Goal: Task Accomplishment & Management: Use online tool/utility

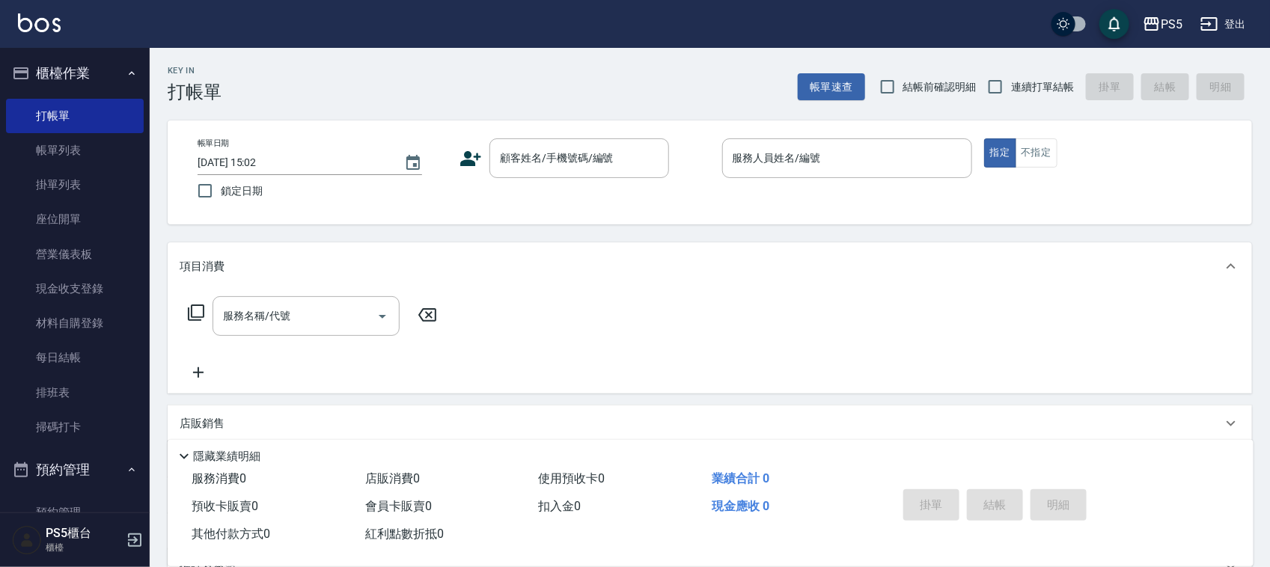
click at [180, 448] on icon at bounding box center [184, 457] width 18 height 18
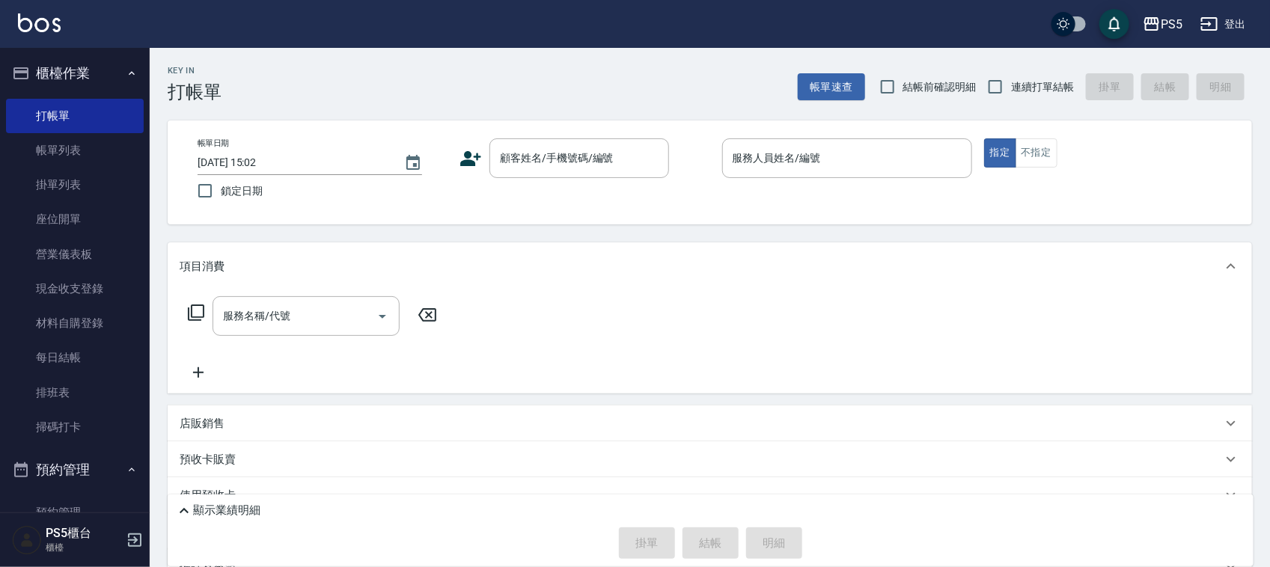
click at [177, 506] on icon at bounding box center [184, 511] width 18 height 18
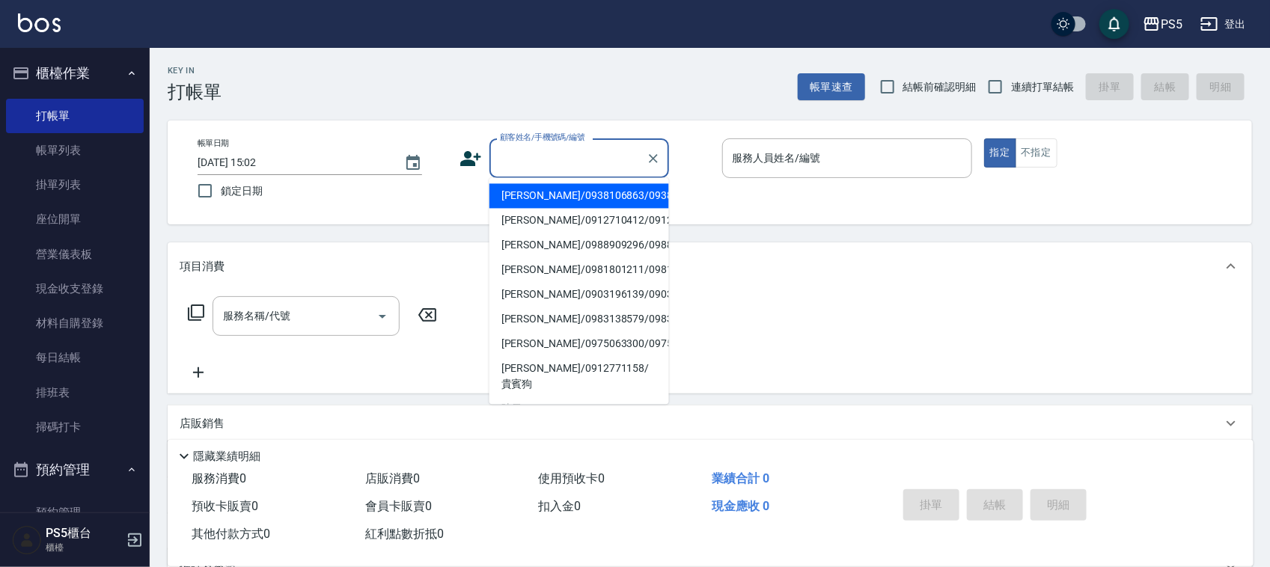
click at [545, 162] on input "顧客姓名/手機號碼/編號" at bounding box center [568, 158] width 144 height 26
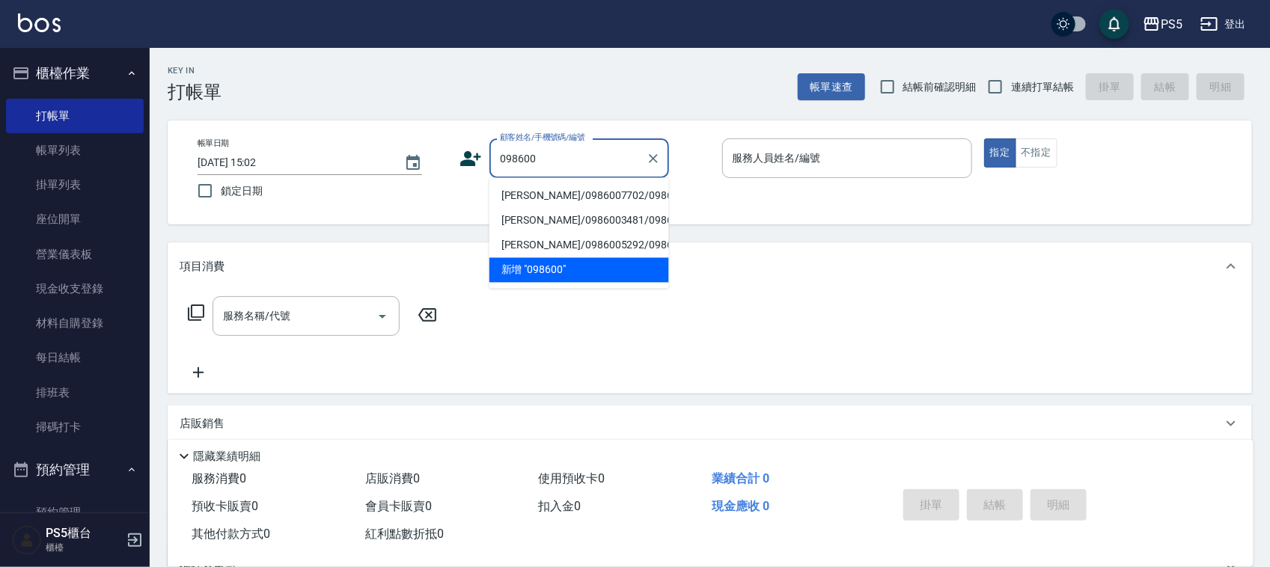
click at [526, 197] on li "[PERSON_NAME]/0986007702/0986007702" at bounding box center [580, 196] width 180 height 25
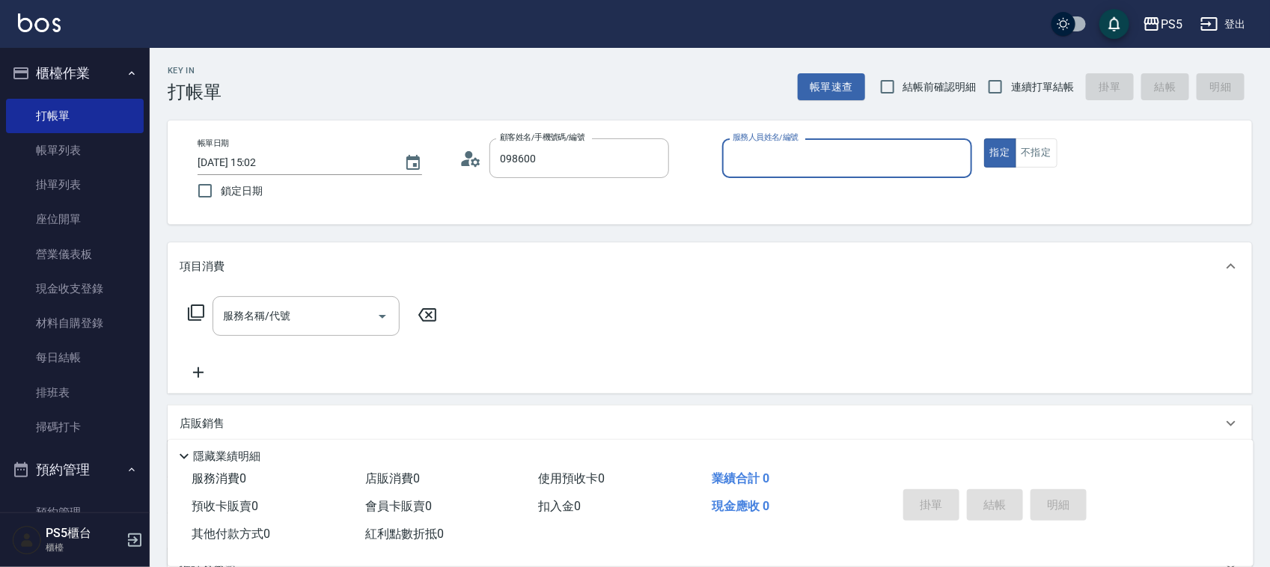
type input "[PERSON_NAME]/0986007702/0986007702"
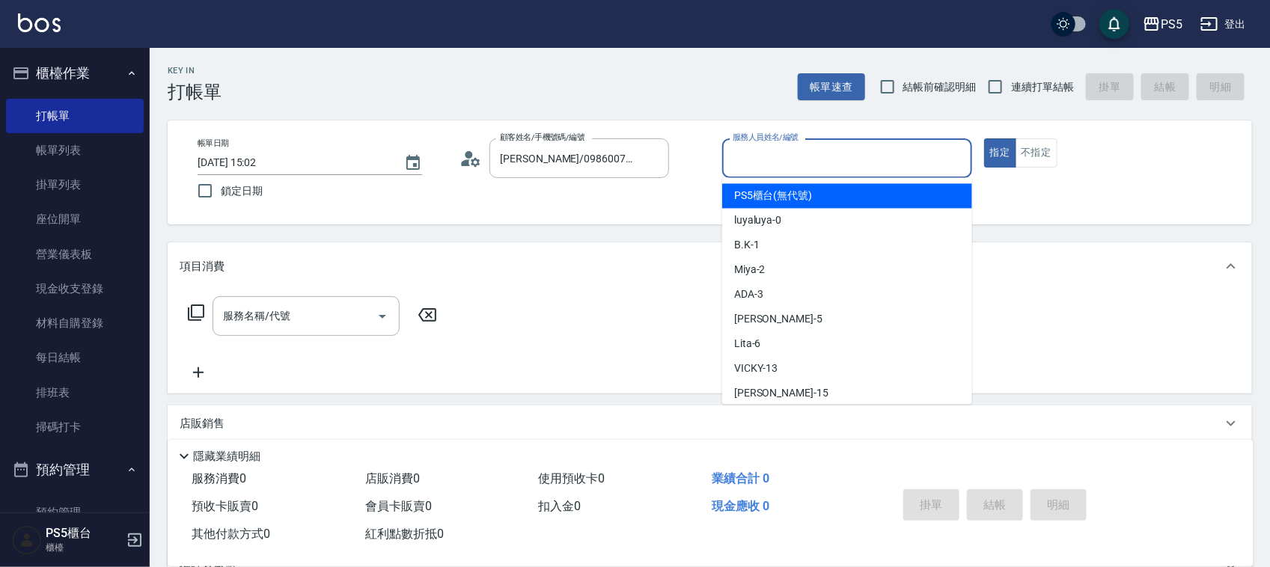
click at [784, 158] on input "服務人員姓名/編號" at bounding box center [847, 158] width 237 height 26
type input "Jolie-5"
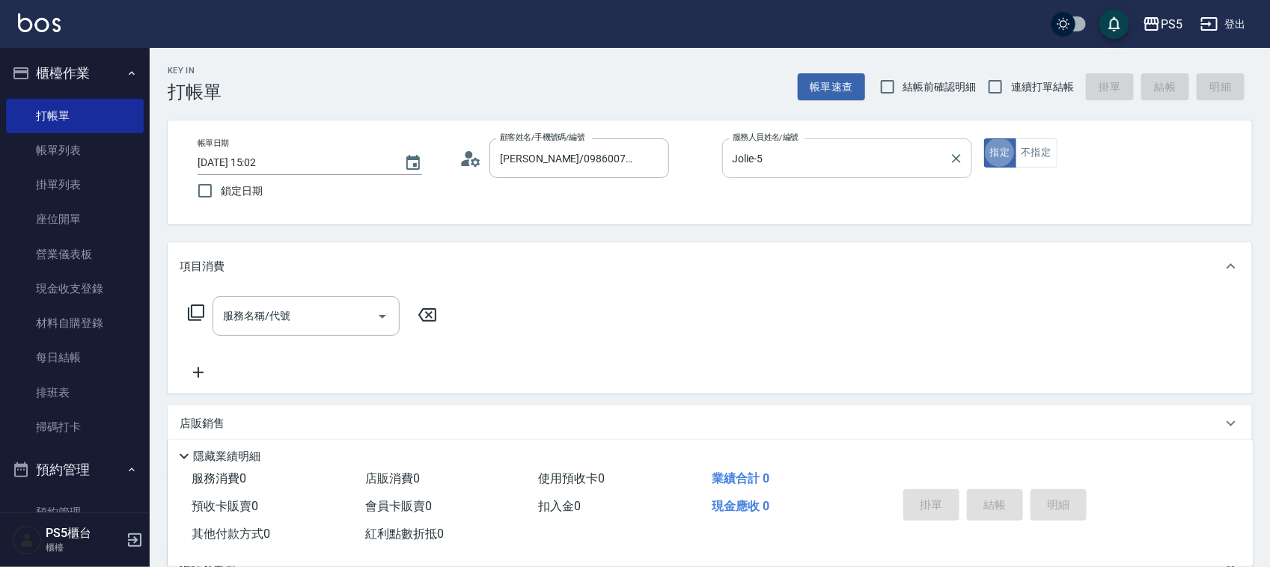
type button "true"
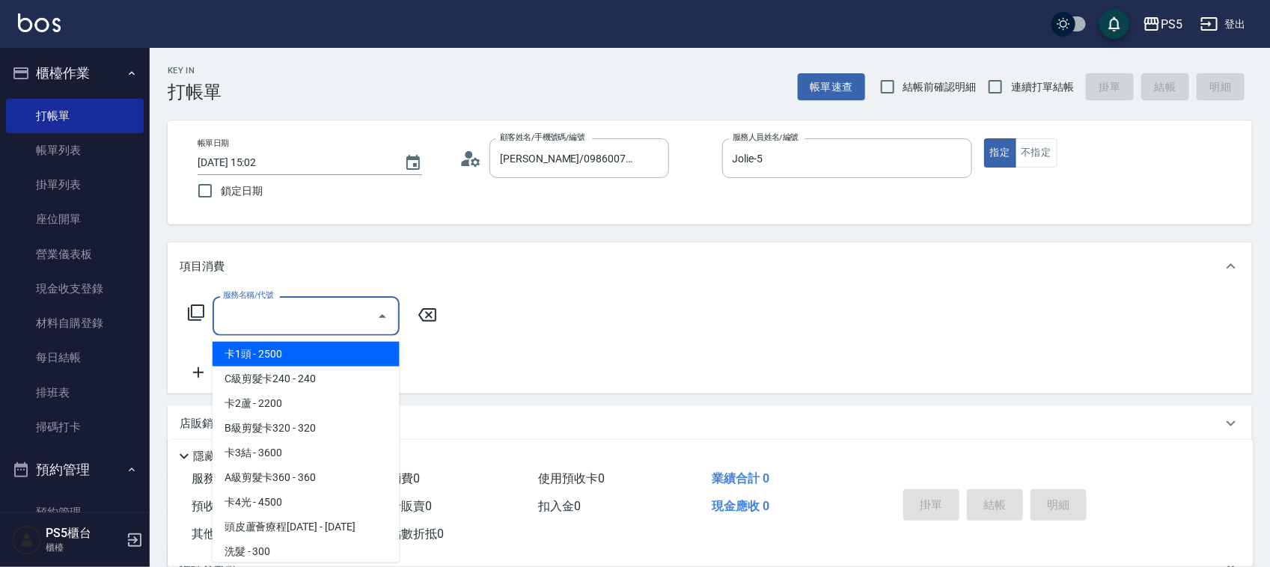
click at [272, 308] on input "服務名稱/代號" at bounding box center [294, 316] width 151 height 26
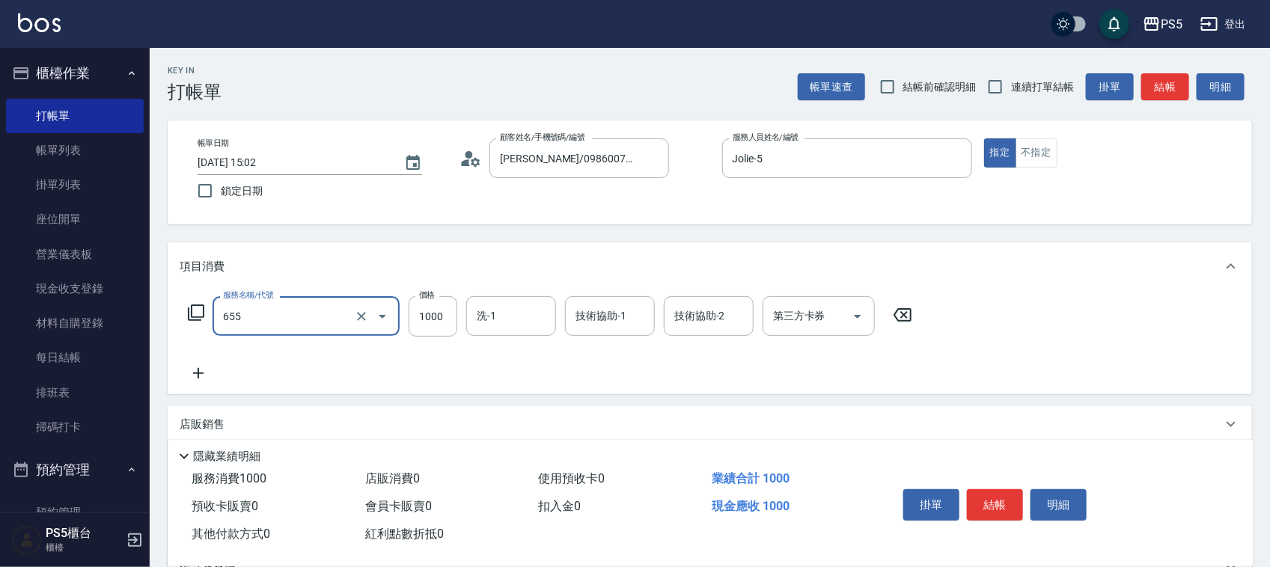
type input "拆接(655)"
type input "7000"
click at [492, 315] on input "洗-1" at bounding box center [511, 316] width 76 height 26
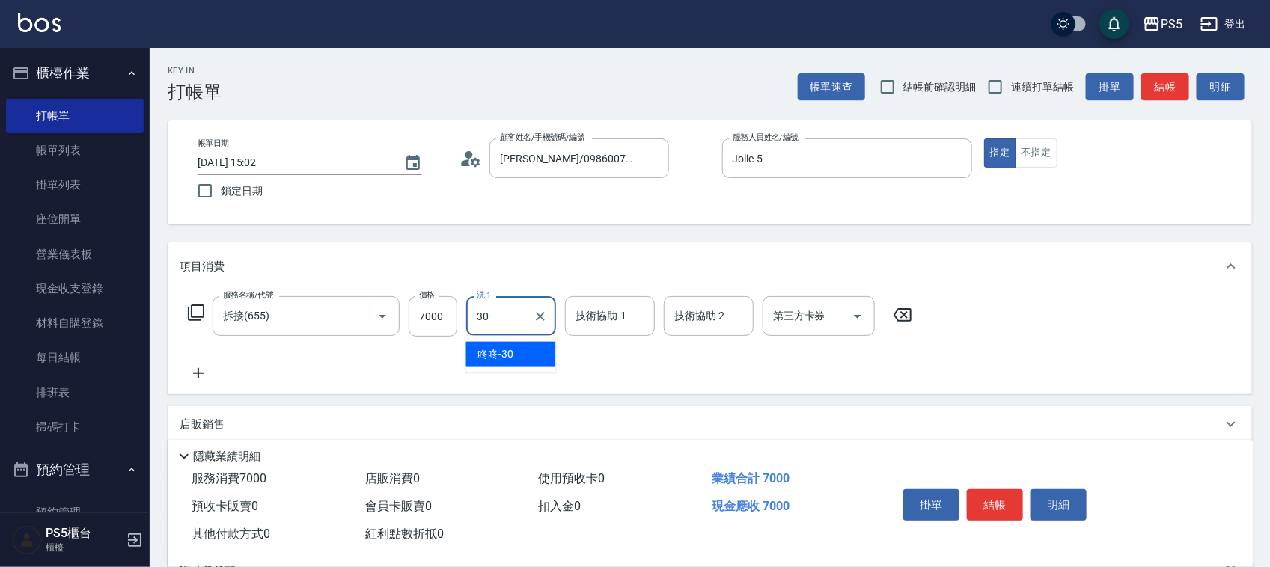
type input "咚咚-30"
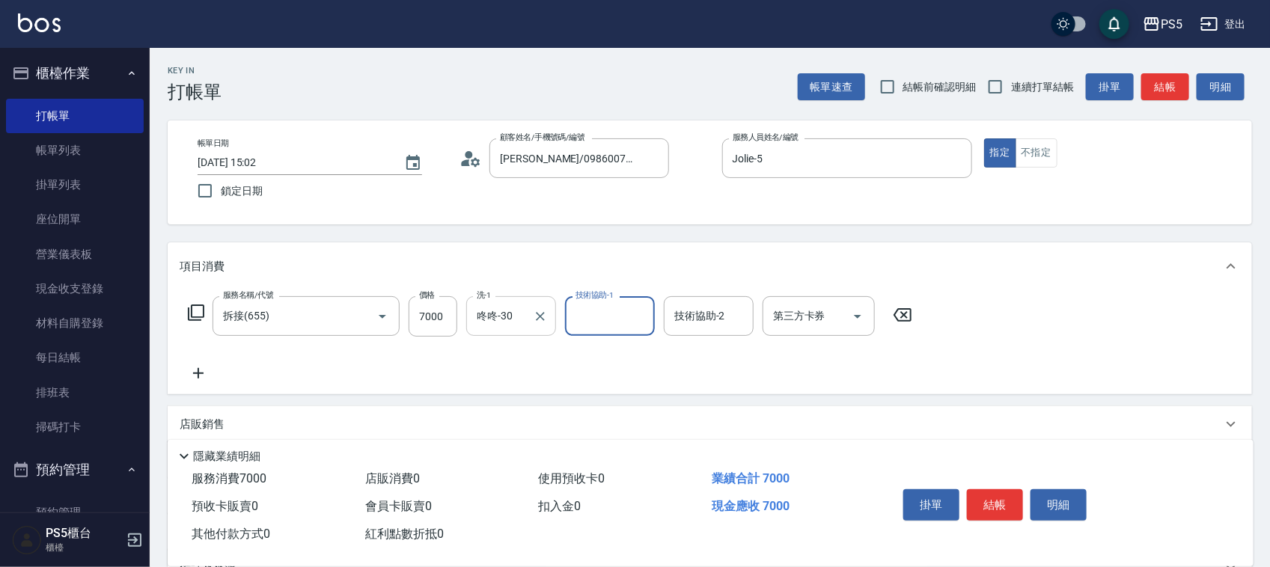
type input "0"
type input "咚咚-30"
click at [197, 368] on icon at bounding box center [198, 374] width 37 height 18
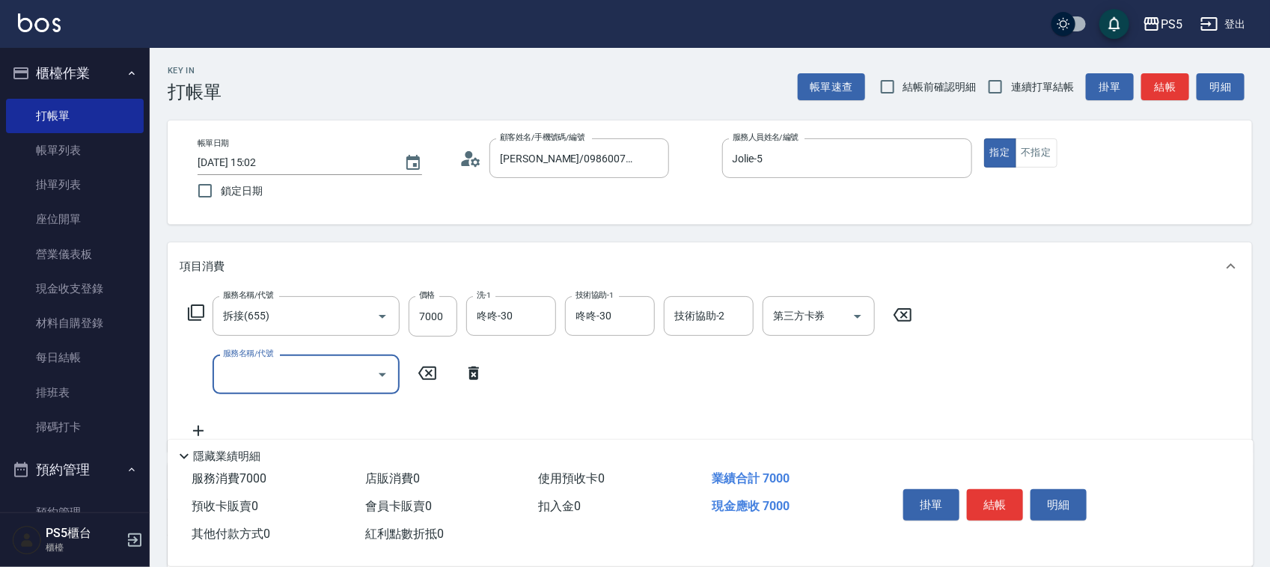
click at [269, 369] on input "服務名稱/代號" at bounding box center [294, 375] width 151 height 26
type input "b"
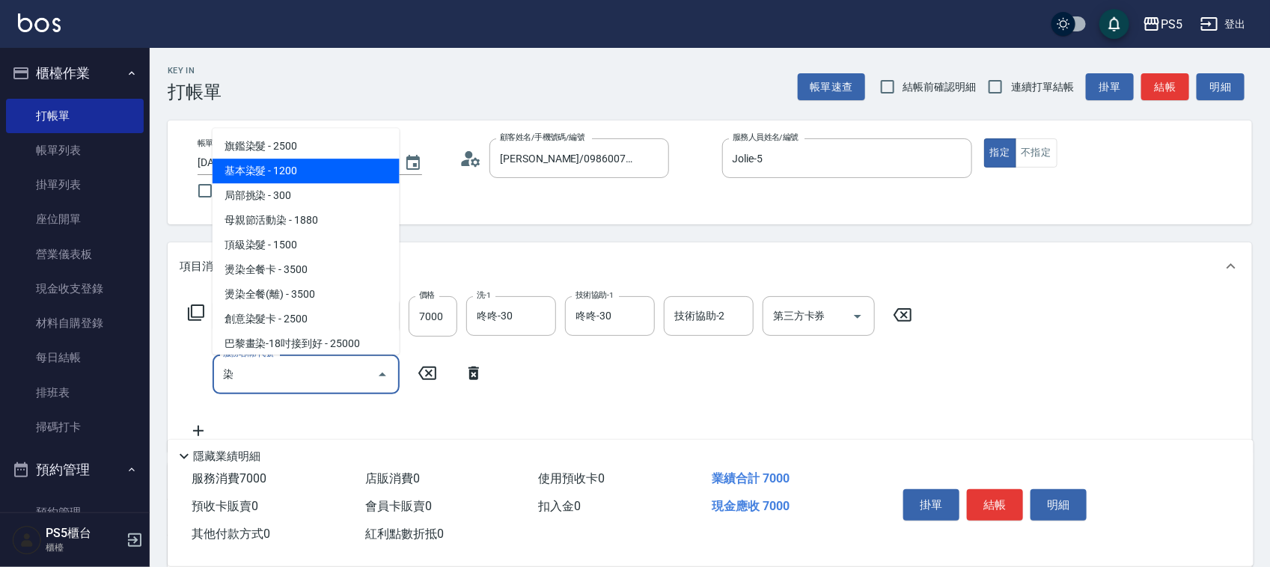
click at [281, 163] on span "基本染髮 - 1200" at bounding box center [306, 171] width 187 height 25
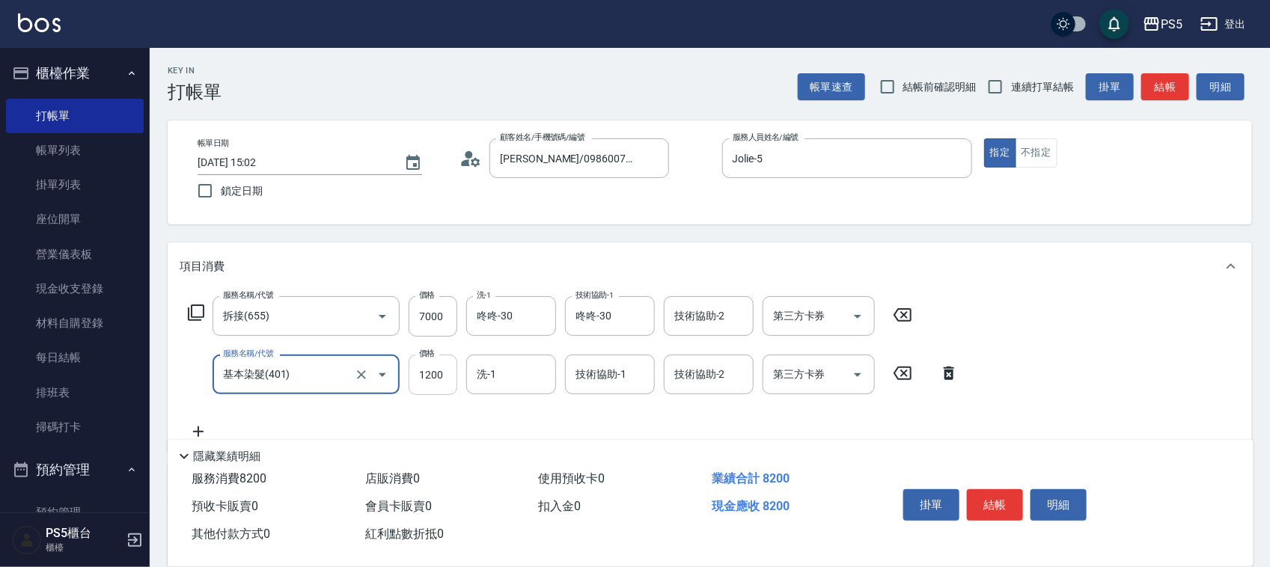
type input "基本染髮(401)"
click at [442, 382] on input "1200" at bounding box center [433, 375] width 49 height 40
click at [444, 386] on input "18020" at bounding box center [433, 375] width 49 height 40
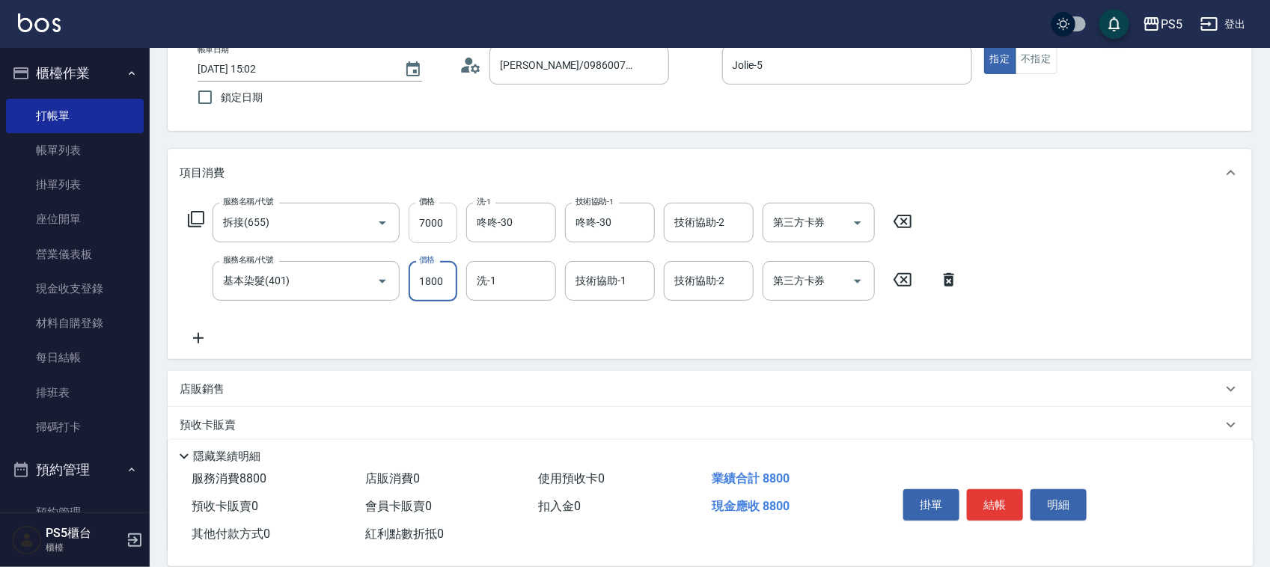
type input "1800"
click at [445, 216] on input "7000" at bounding box center [433, 223] width 49 height 40
type input "3000"
click at [195, 335] on icon at bounding box center [198, 338] width 37 height 18
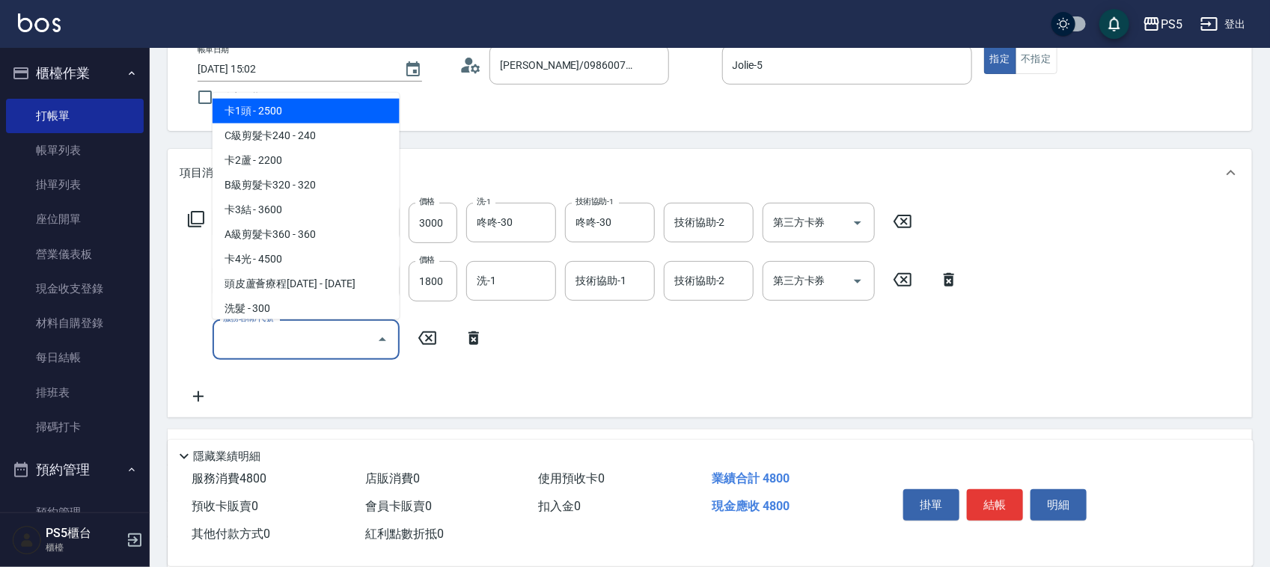
click at [266, 345] on input "服務名稱/代號" at bounding box center [294, 339] width 151 height 26
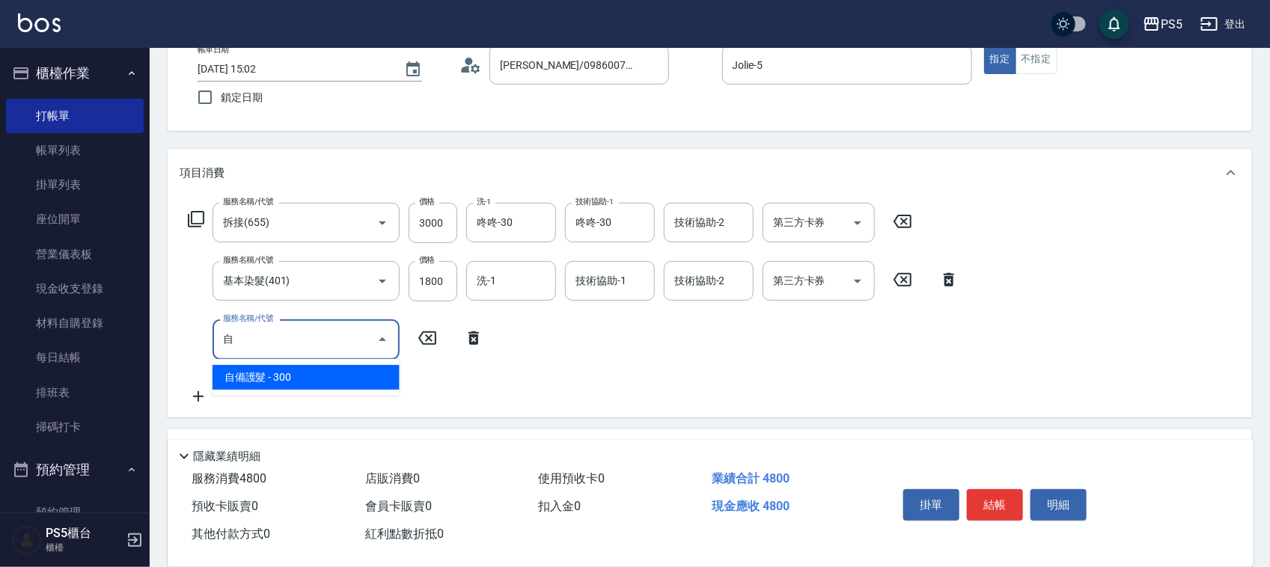
click at [287, 383] on span "自備護髮 - 300" at bounding box center [306, 377] width 187 height 25
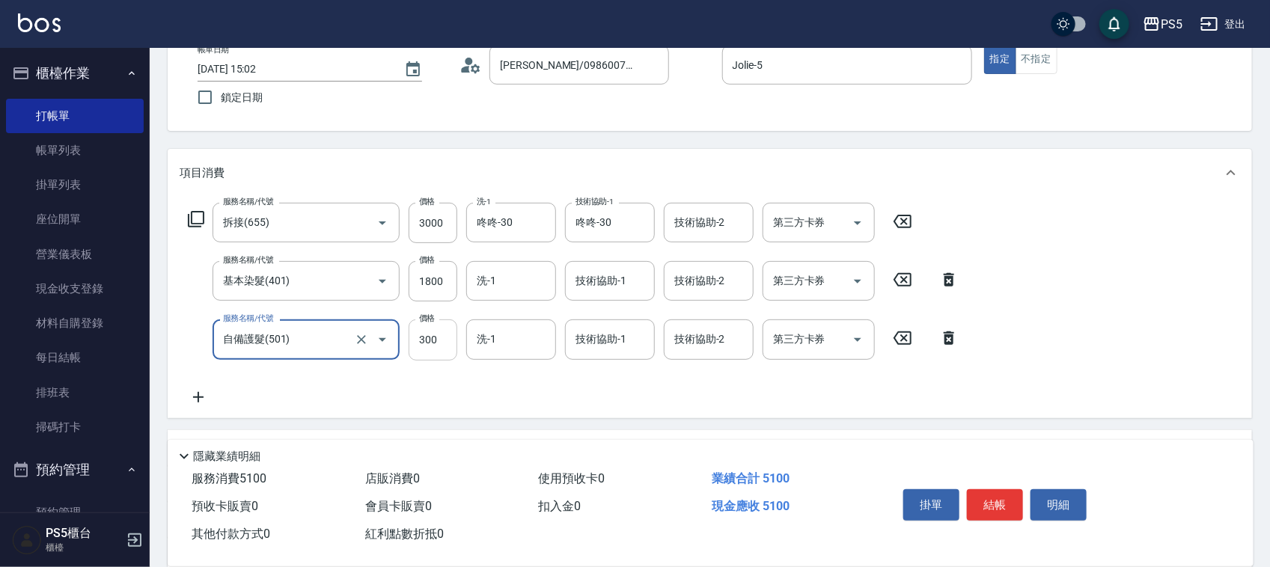
type input "自備護髮(501)"
click at [443, 338] on input "300" at bounding box center [433, 340] width 49 height 40
type input "4000"
click at [472, 371] on div "服務名稱/代號 拆接(655) 服務名稱/代號 價格 3000 價格 洗-1 咚咚-30 洗-1 技術協助-1 咚咚-30 技術協助-1 技術協助-2 技術協…" at bounding box center [574, 304] width 788 height 203
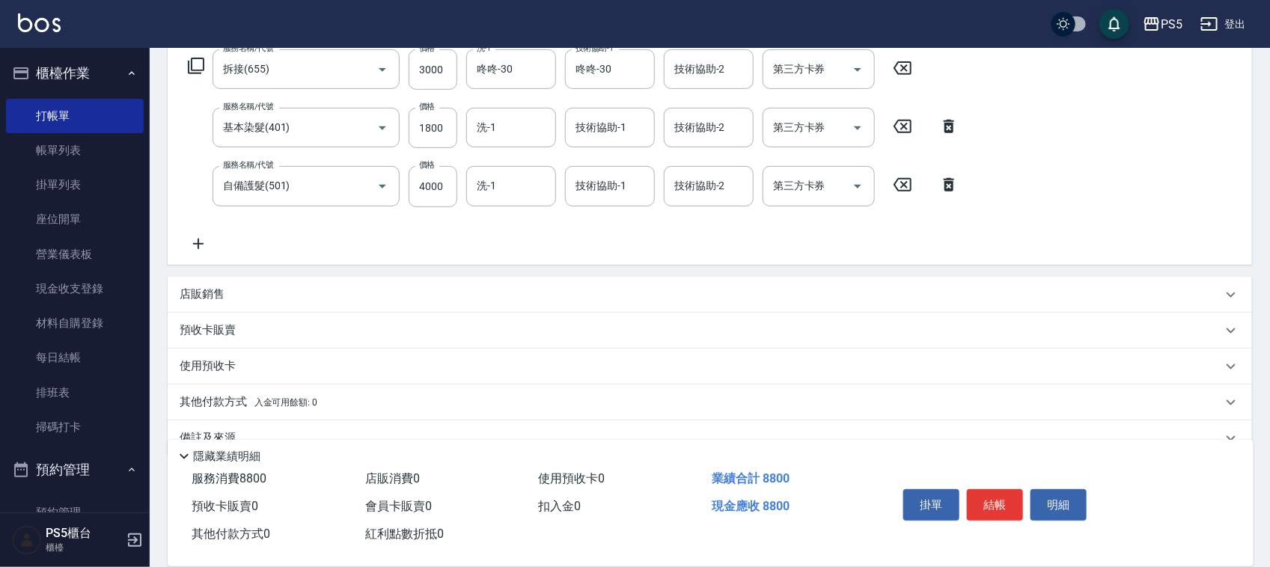
scroll to position [278, 0]
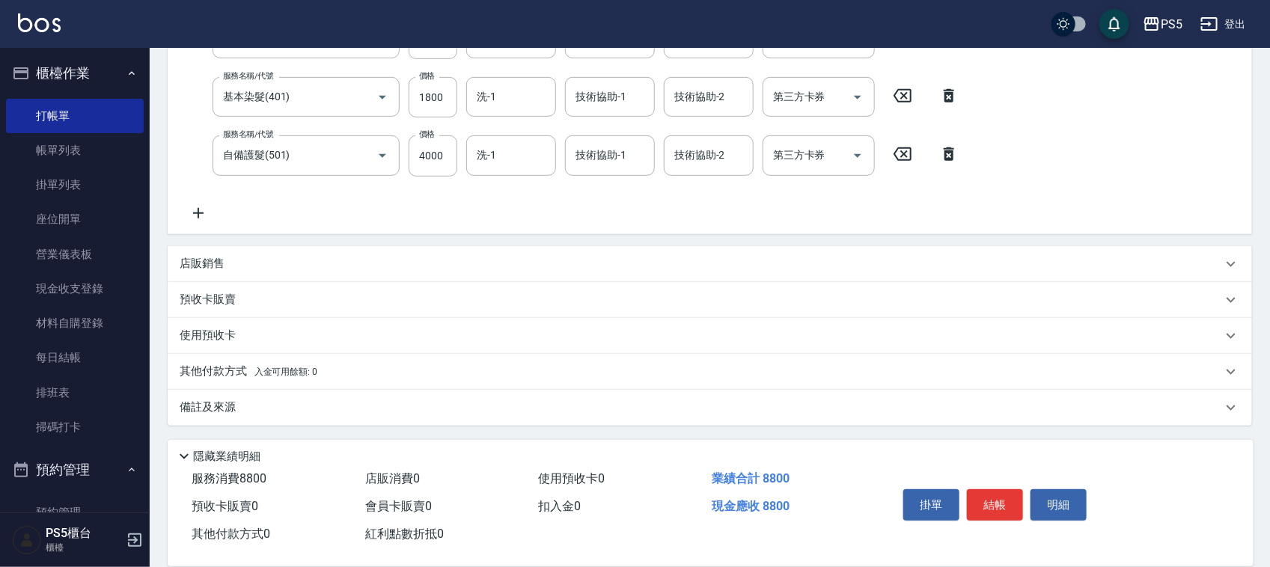
click at [211, 256] on p "店販銷售" at bounding box center [202, 264] width 45 height 16
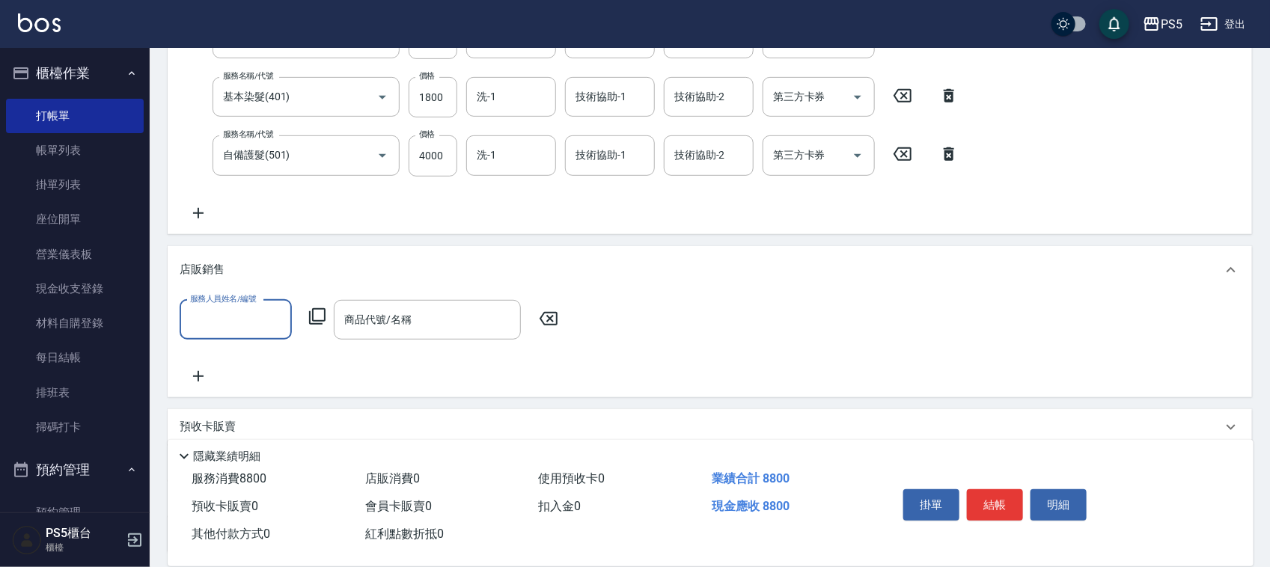
scroll to position [0, 0]
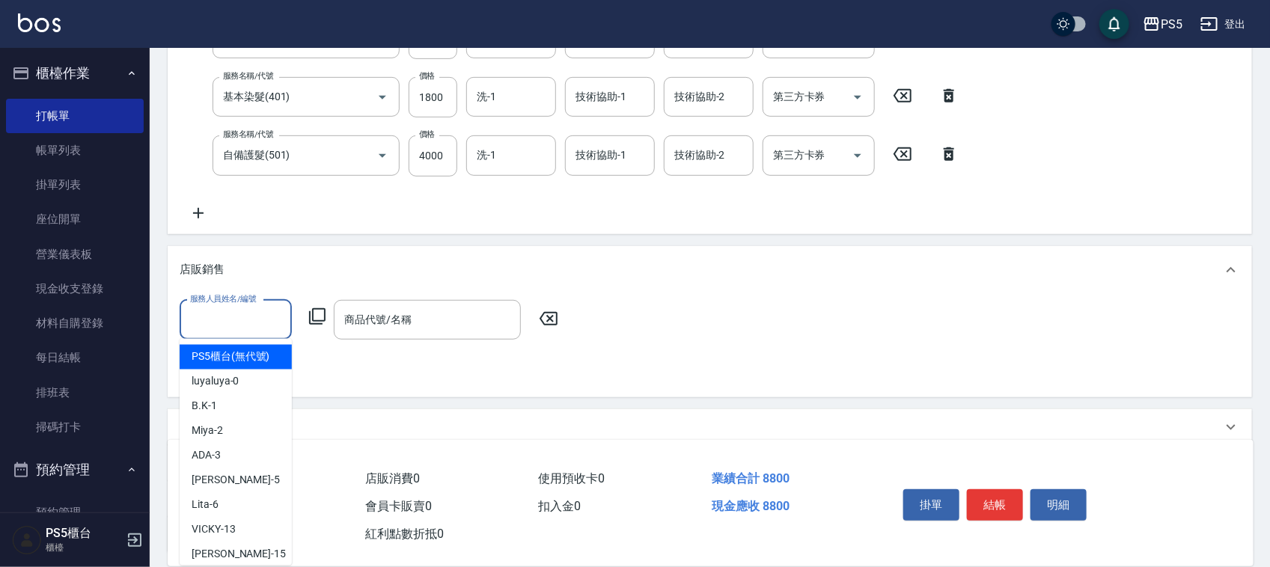
click at [234, 324] on input "服務人員姓名/編號" at bounding box center [235, 320] width 99 height 26
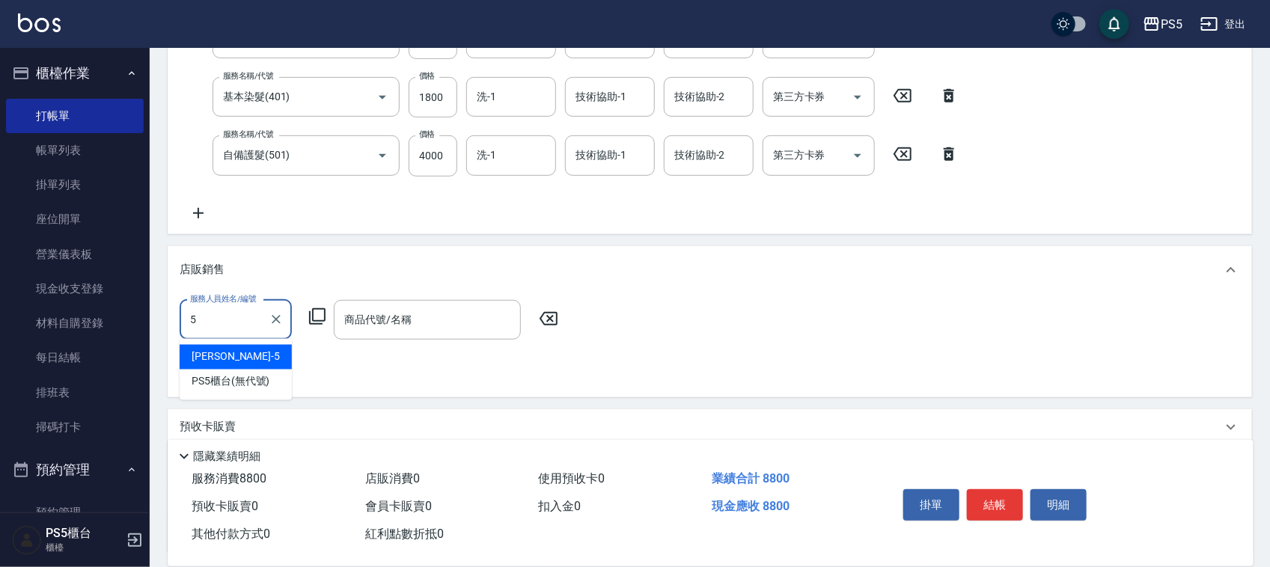
type input "Jolie-5"
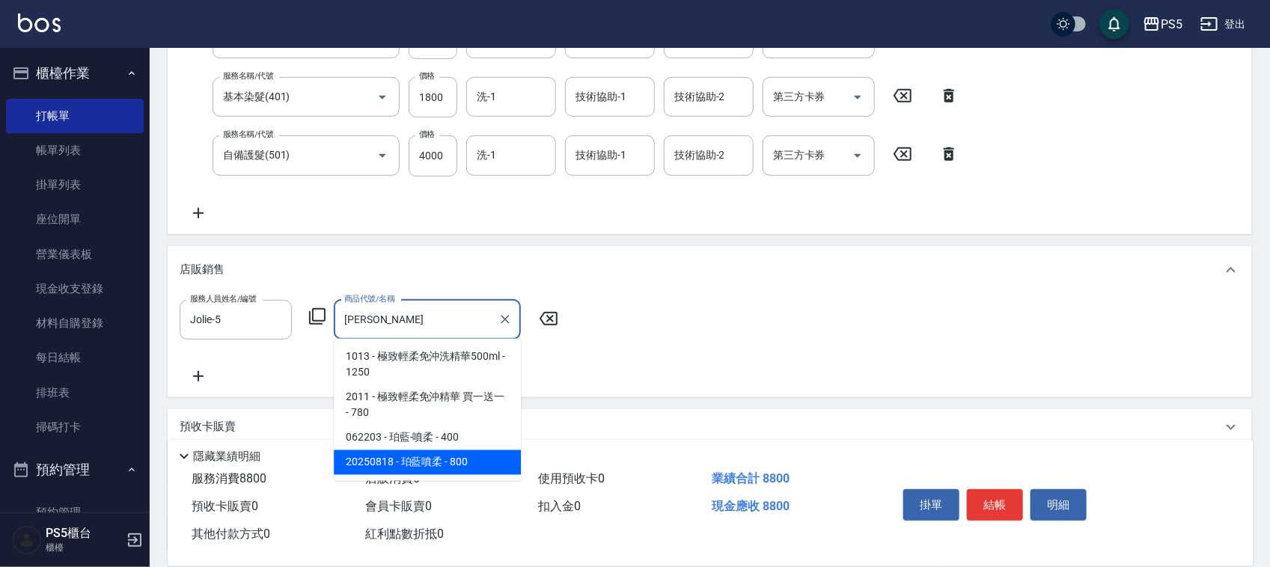
click at [391, 426] on span "2011 - 極致輕柔免沖精華 買一送一 - 780" at bounding box center [427, 405] width 187 height 40
type input "極致輕柔免沖精華 買一送一"
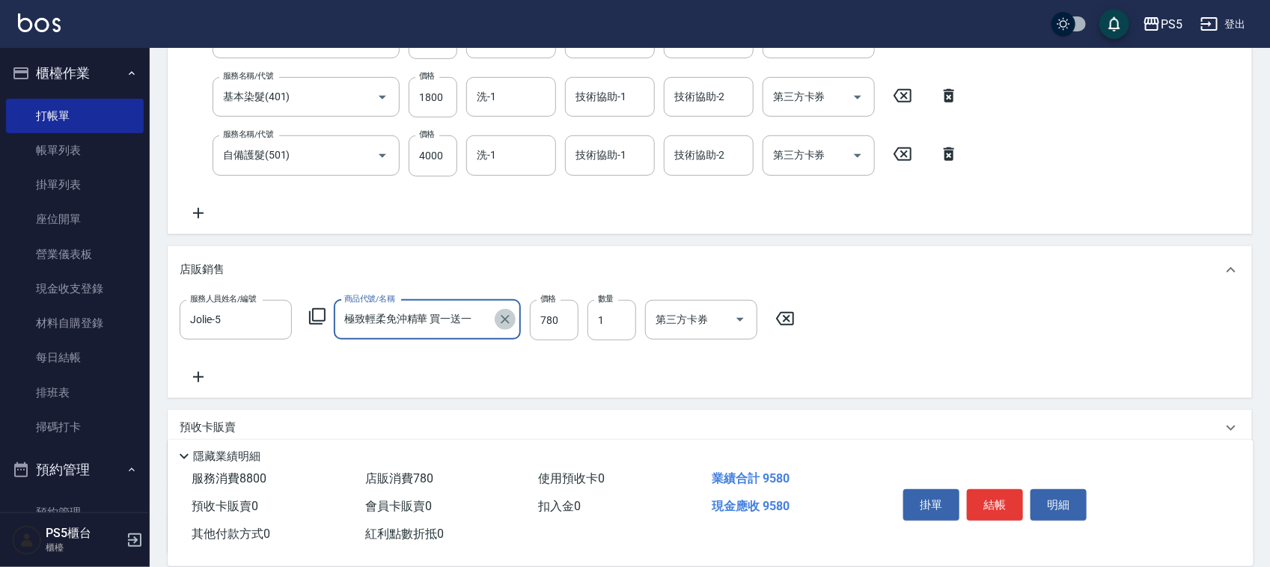
click at [502, 309] on button "Clear" at bounding box center [505, 319] width 21 height 21
click at [442, 319] on input "商品代號/名稱" at bounding box center [428, 320] width 174 height 26
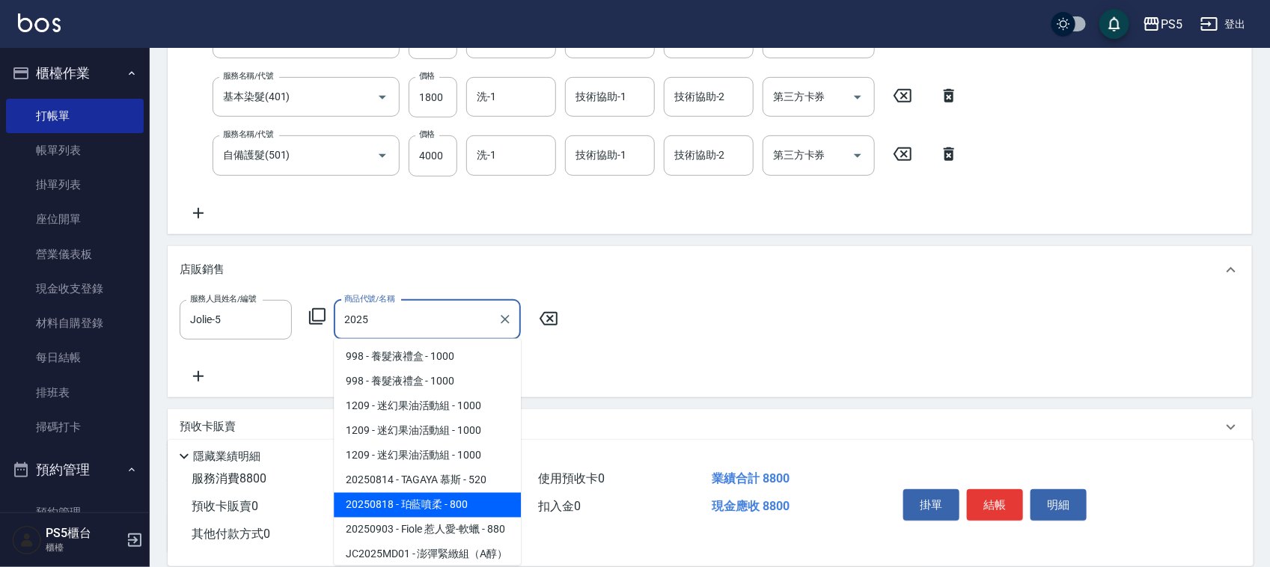
type input "珀藍噴柔"
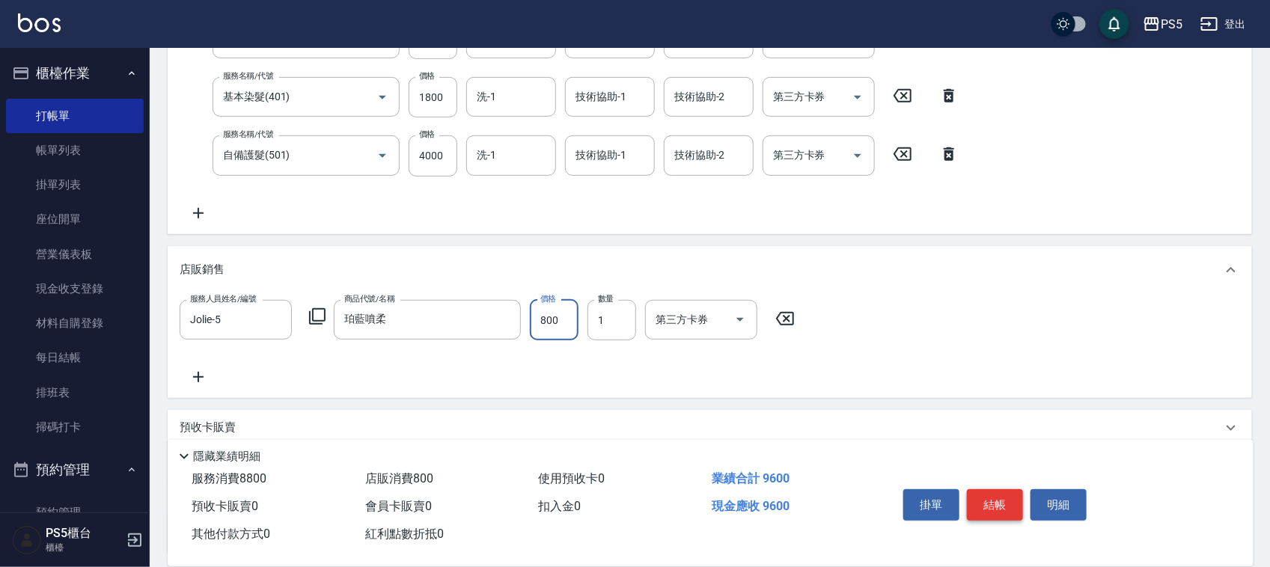
click at [993, 494] on button "結帳" at bounding box center [995, 505] width 56 height 31
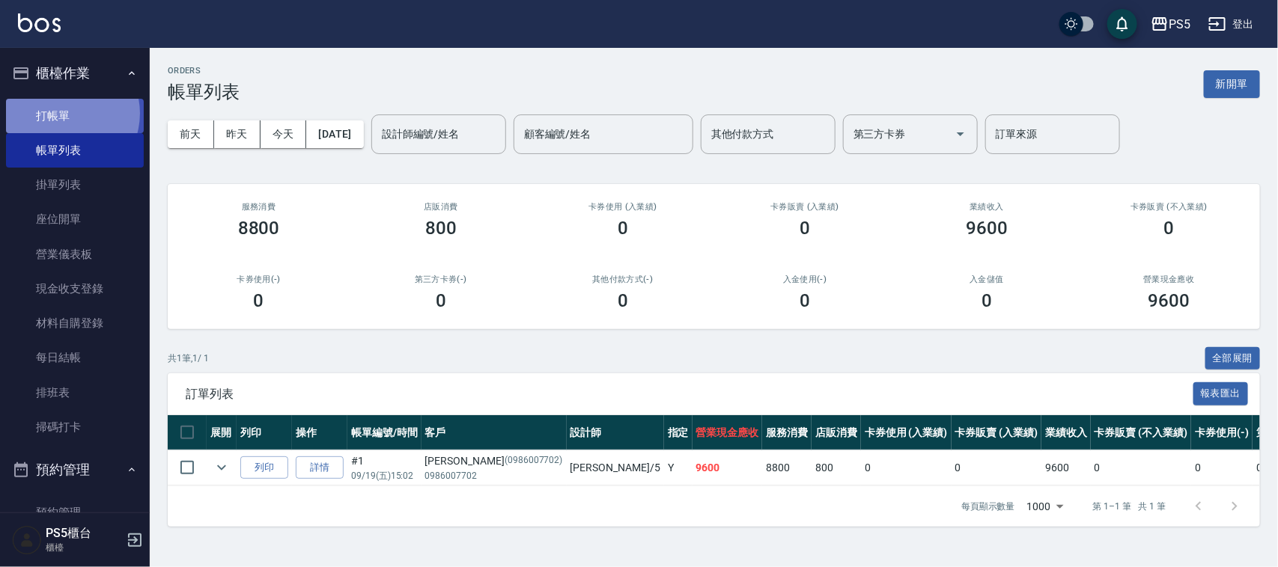
click at [61, 113] on link "打帳單" at bounding box center [75, 116] width 138 height 34
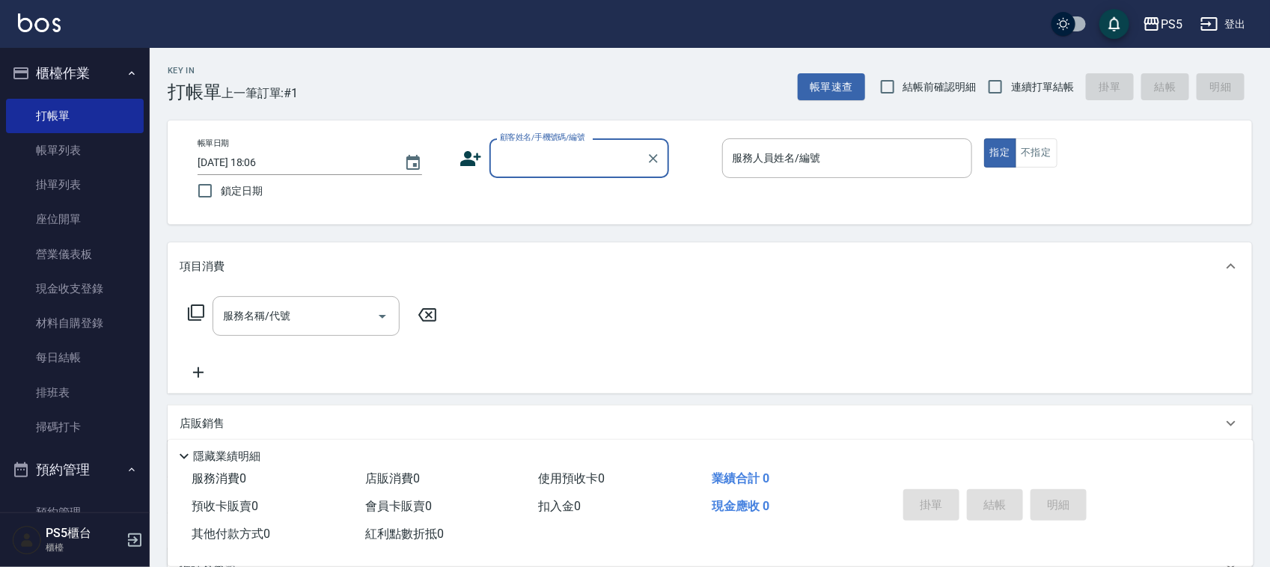
click at [524, 158] on input "顧客姓名/手機號碼/編號" at bounding box center [568, 158] width 144 height 26
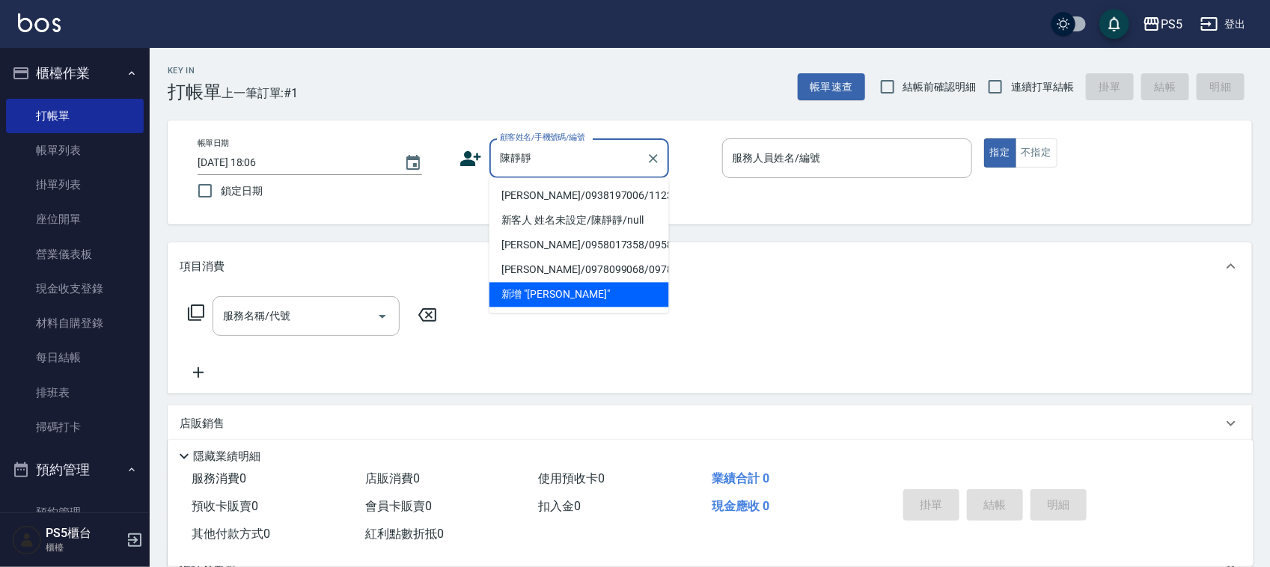
click at [525, 209] on li "新客人 姓名未設定/陳靜靜/null" at bounding box center [580, 221] width 180 height 25
type input "新客人 姓名未設定/陳靜靜/null"
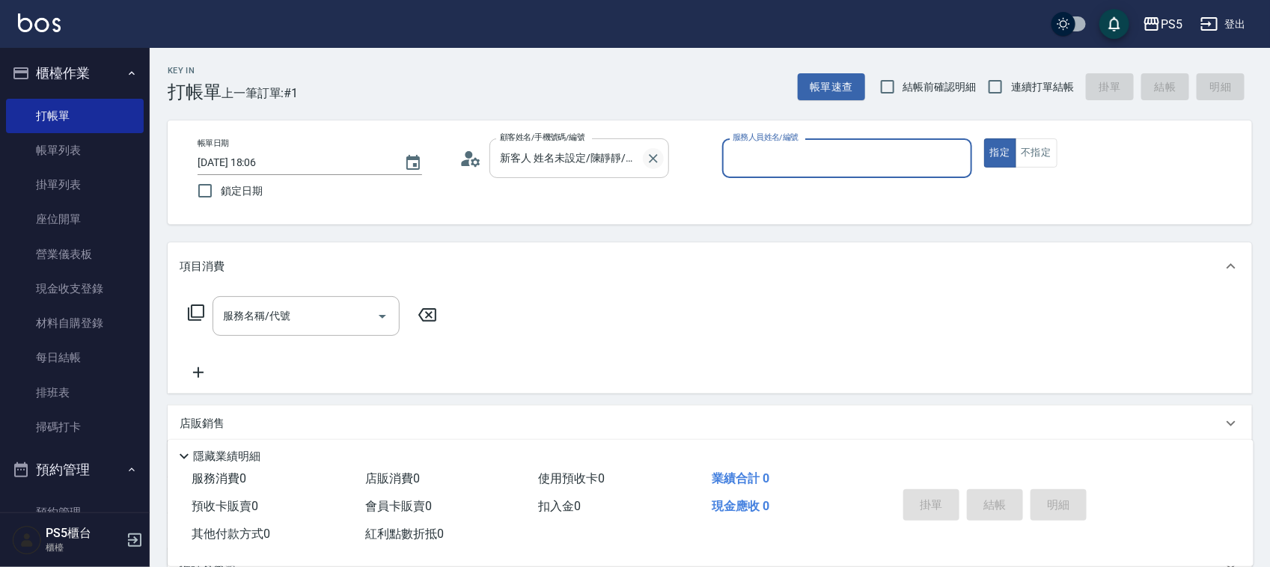
click at [648, 151] on icon "Clear" at bounding box center [653, 158] width 15 height 15
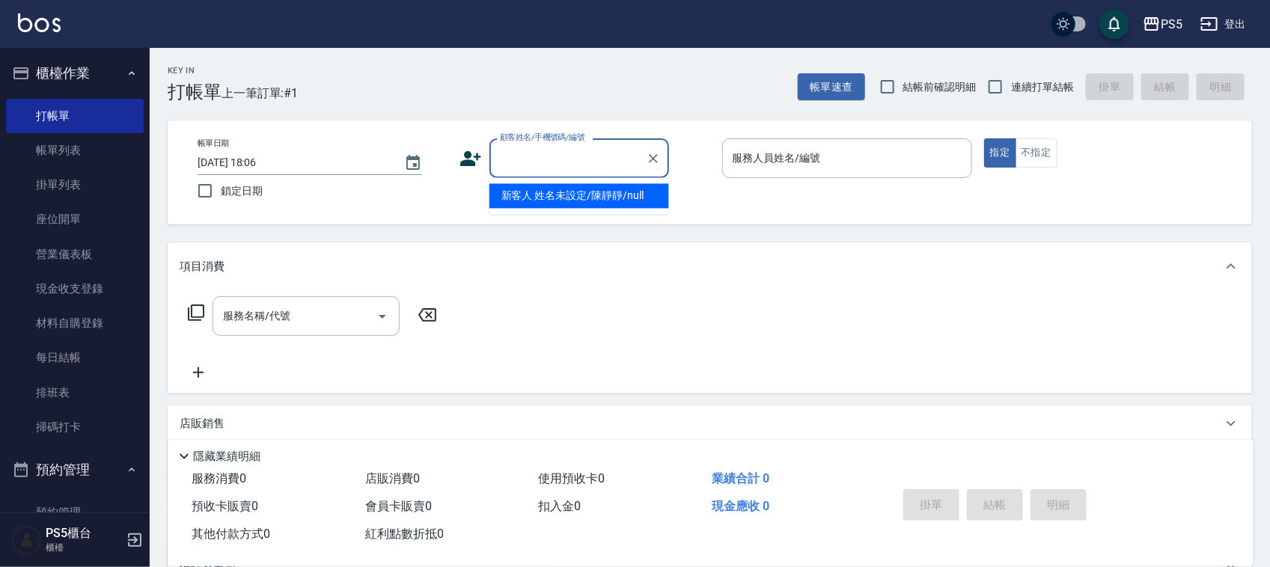
click at [579, 153] on input "顧客姓名/手機號碼/編號" at bounding box center [568, 158] width 144 height 26
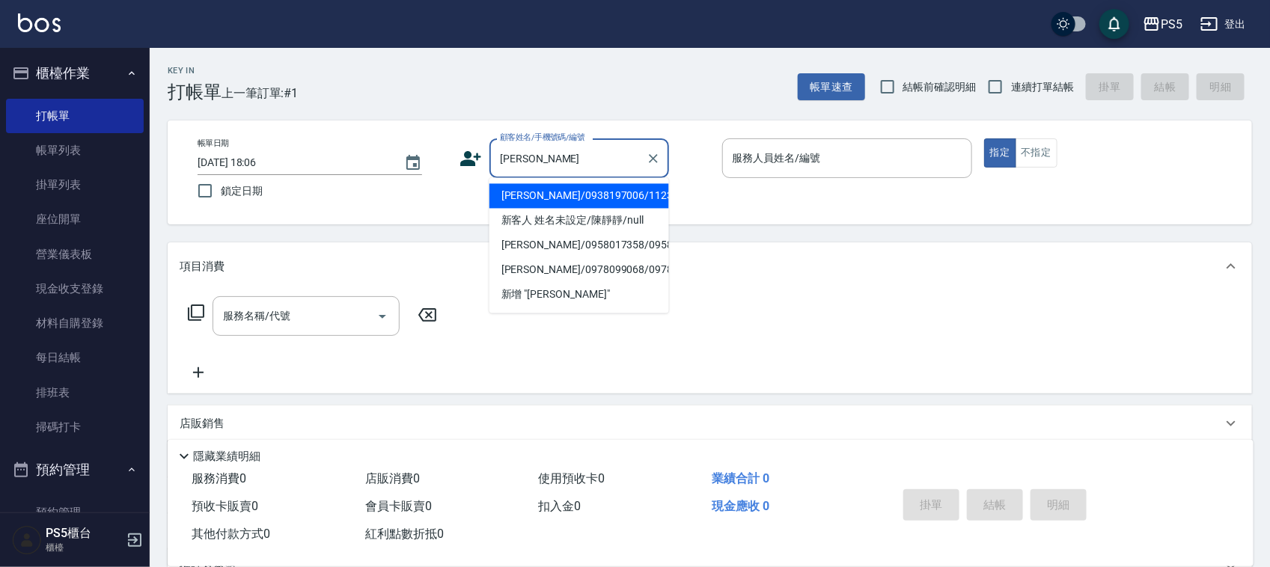
click at [567, 192] on li "[PERSON_NAME]/0938197006/11231" at bounding box center [580, 196] width 180 height 25
type input "[PERSON_NAME]/0938197006/11231"
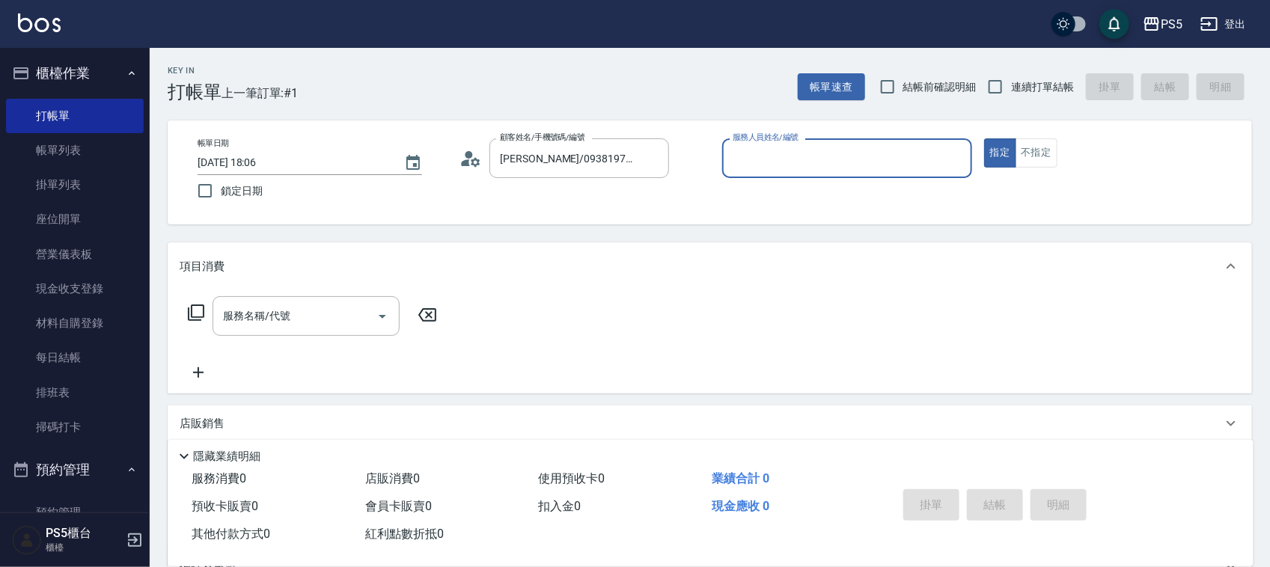
type input "Jolie-5"
click at [320, 314] on input "服務名稱/代號" at bounding box center [294, 316] width 151 height 26
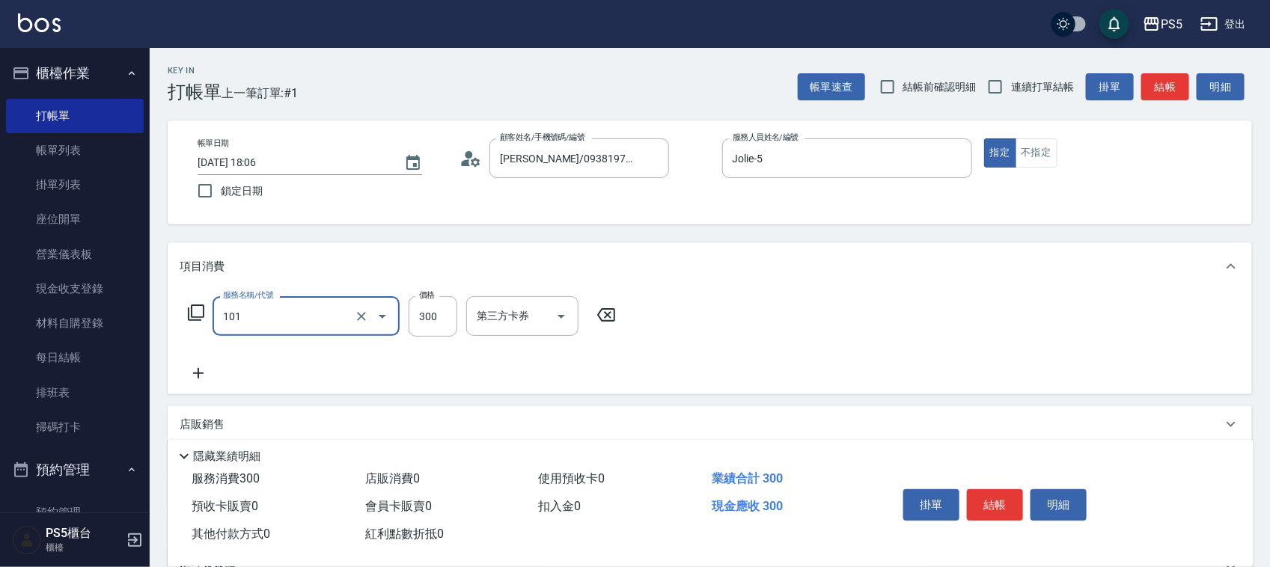
type input "洗髮(101)"
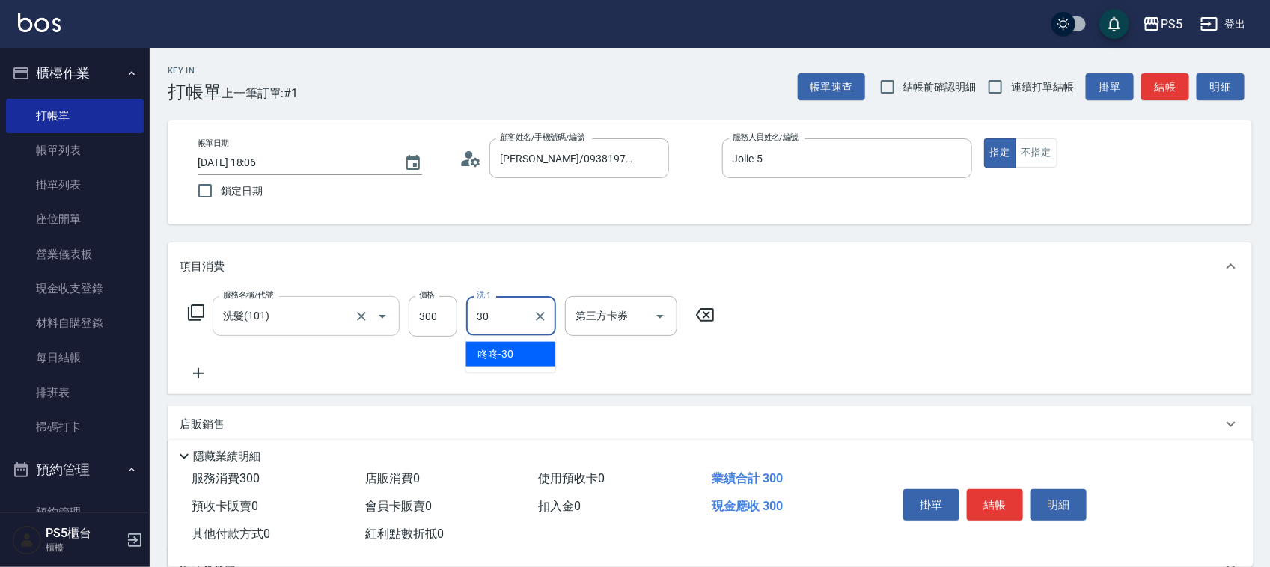
type input "咚咚-30"
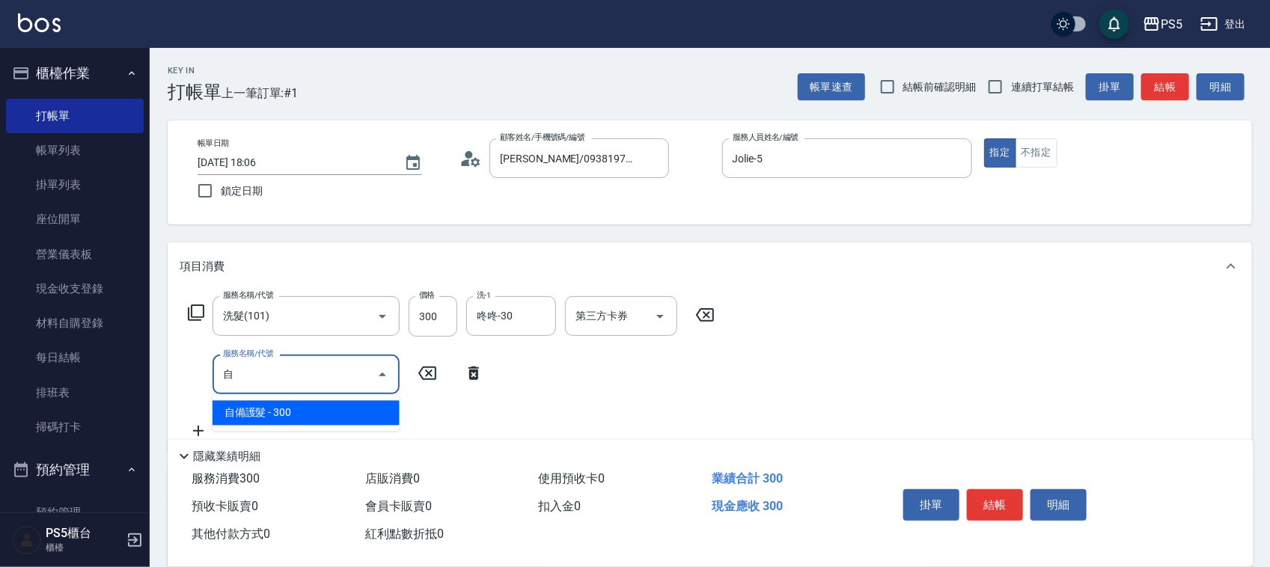
click at [282, 418] on span "自備護髮 - 300" at bounding box center [306, 413] width 187 height 25
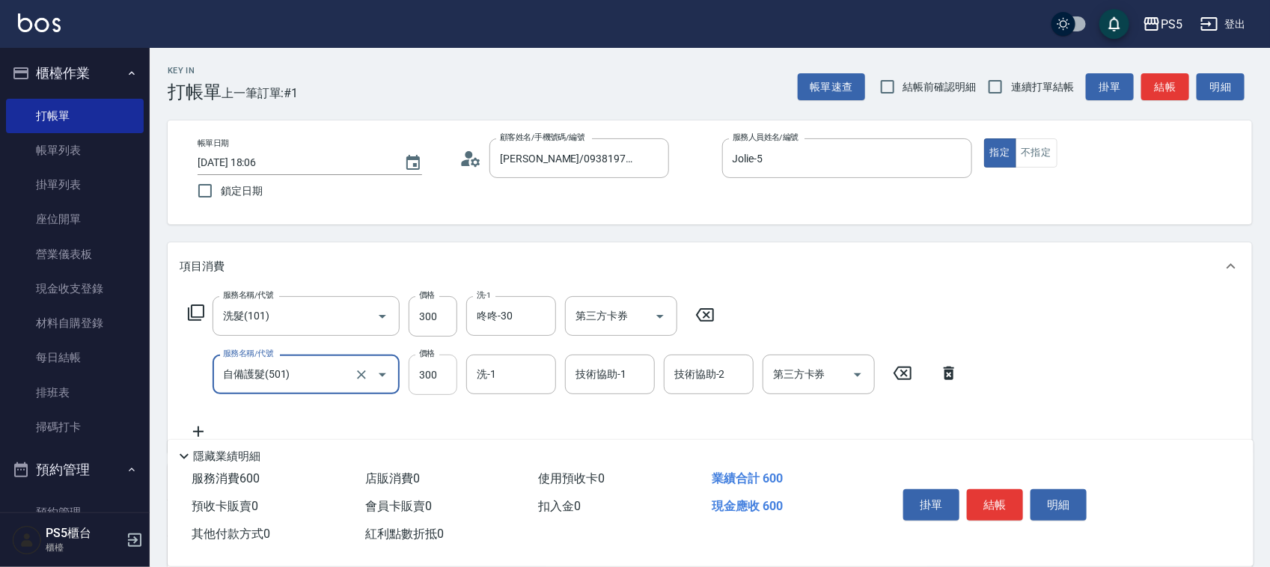
type input "自備護髮(501)"
click at [439, 371] on input "300" at bounding box center [433, 375] width 49 height 40
type input "400"
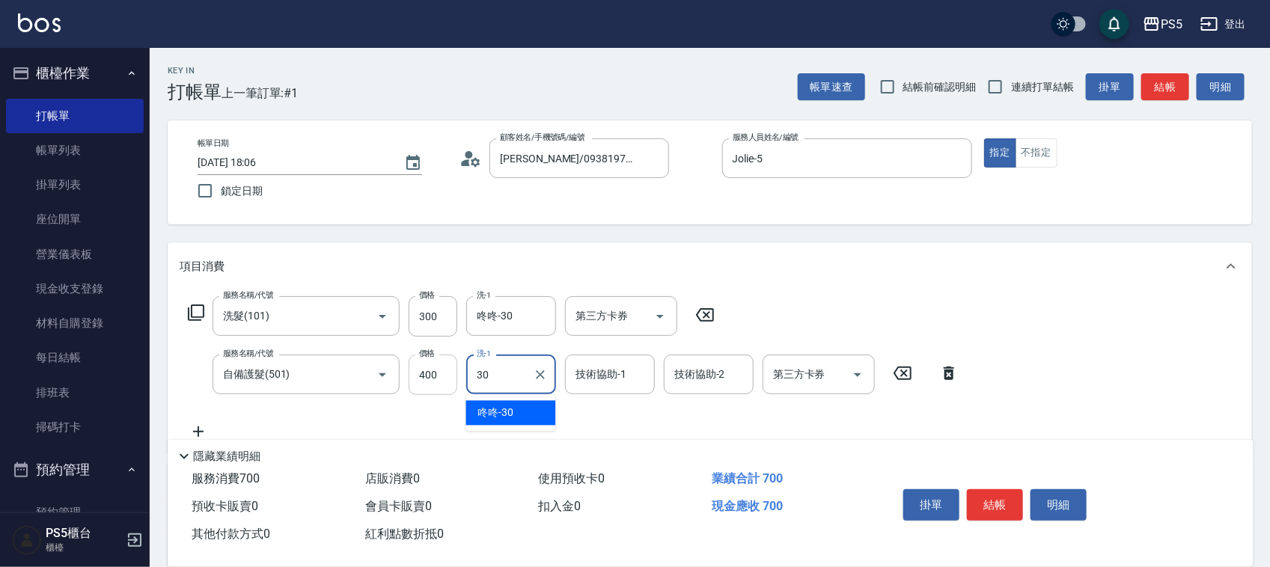
type input "咚咚-30"
click at [1003, 498] on button "結帳" at bounding box center [995, 505] width 56 height 31
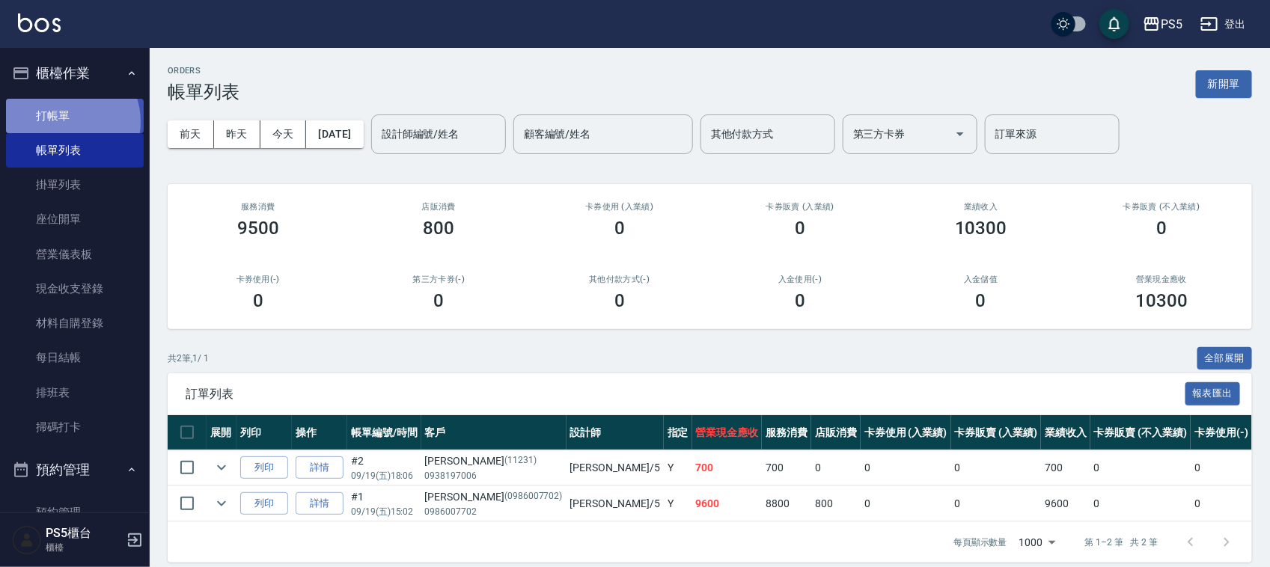
click at [67, 121] on link "打帳單" at bounding box center [75, 116] width 138 height 34
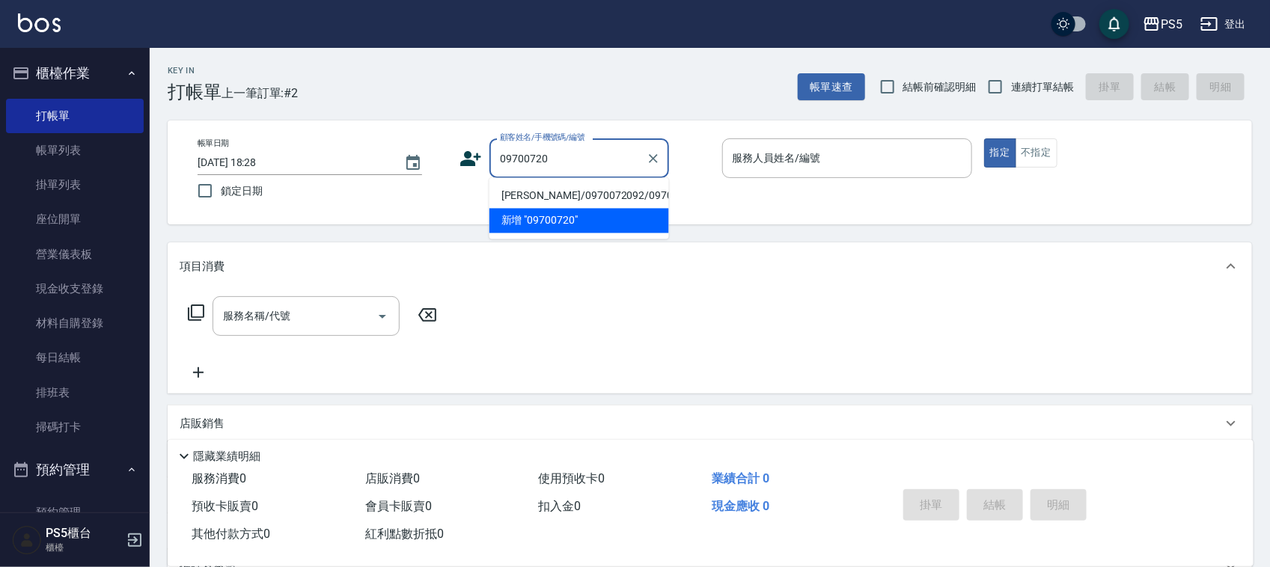
click at [520, 197] on li "[PERSON_NAME]/0970072092/0970072092" at bounding box center [580, 196] width 180 height 25
type input "[PERSON_NAME]/0970072092/0970072092"
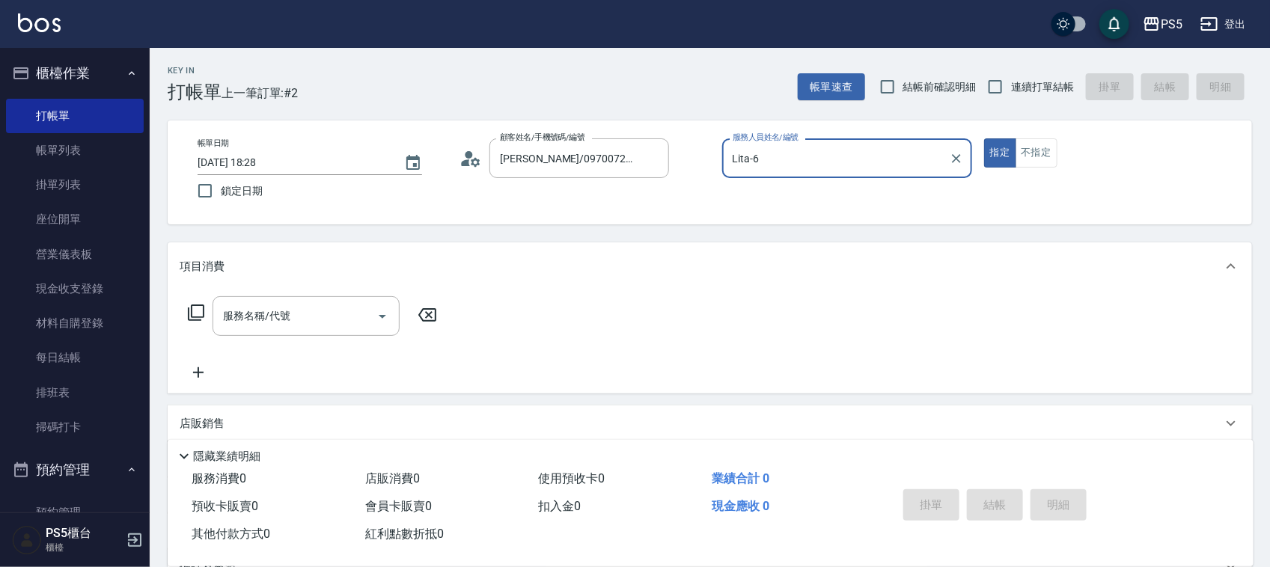
type input "Lita-6"
click at [984, 138] on button "指定" at bounding box center [1000, 152] width 32 height 29
type button "true"
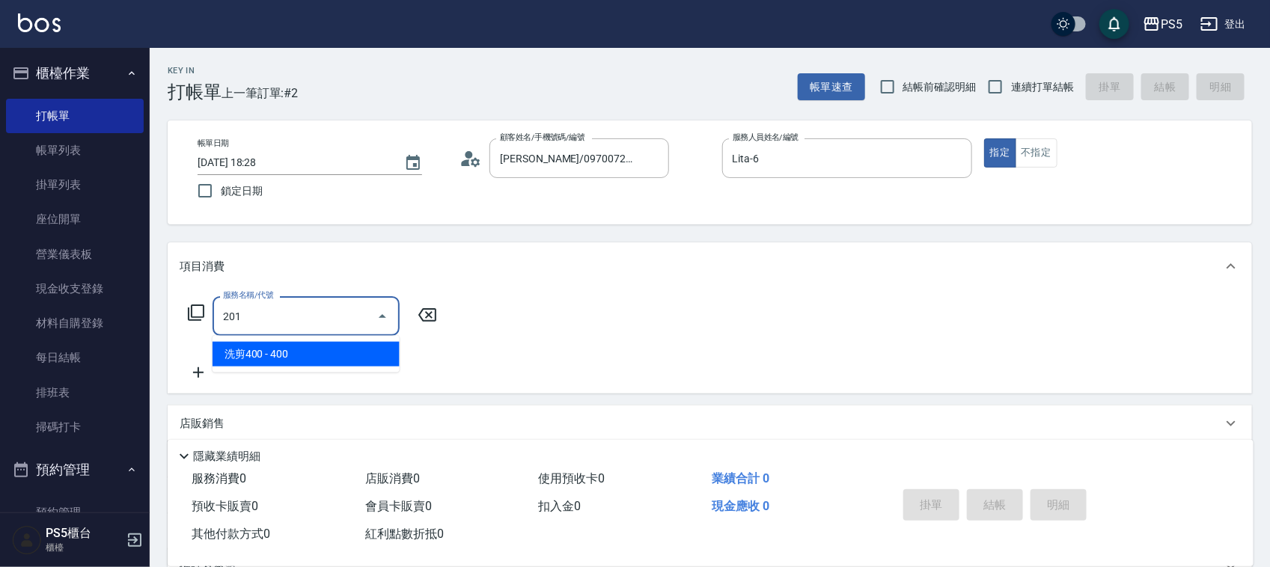
type input "洗剪400(201)"
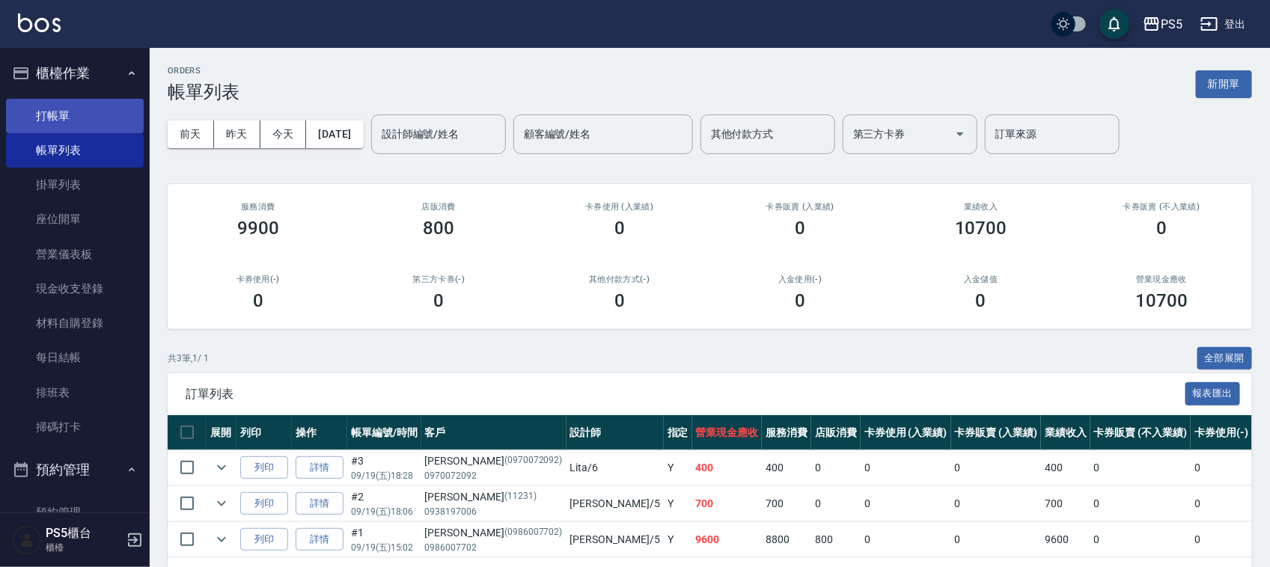
click at [125, 121] on link "打帳單" at bounding box center [75, 116] width 138 height 34
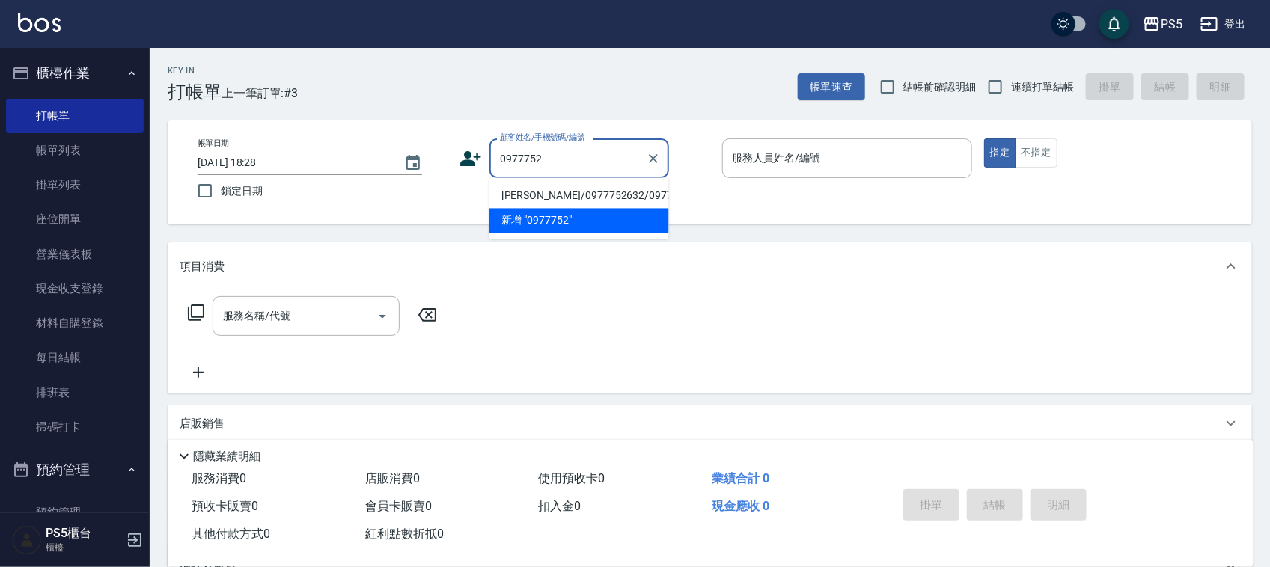
type input "[PERSON_NAME]/0977752632/0977752632"
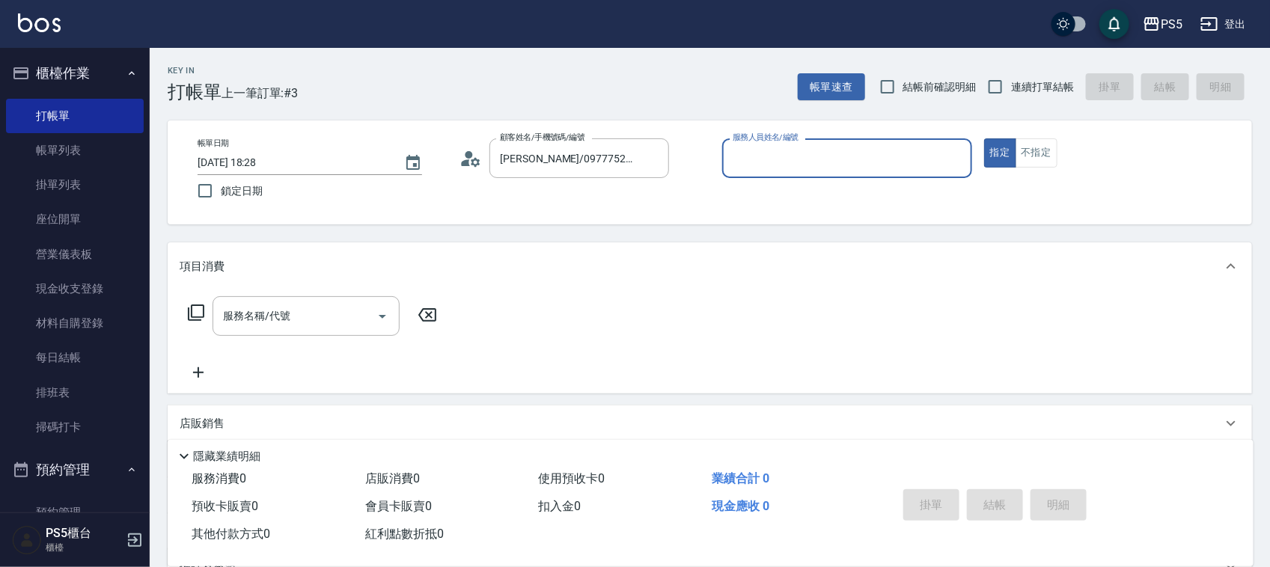
type input "Lita-6"
click at [984, 138] on button "指定" at bounding box center [1000, 152] width 32 height 29
type button "true"
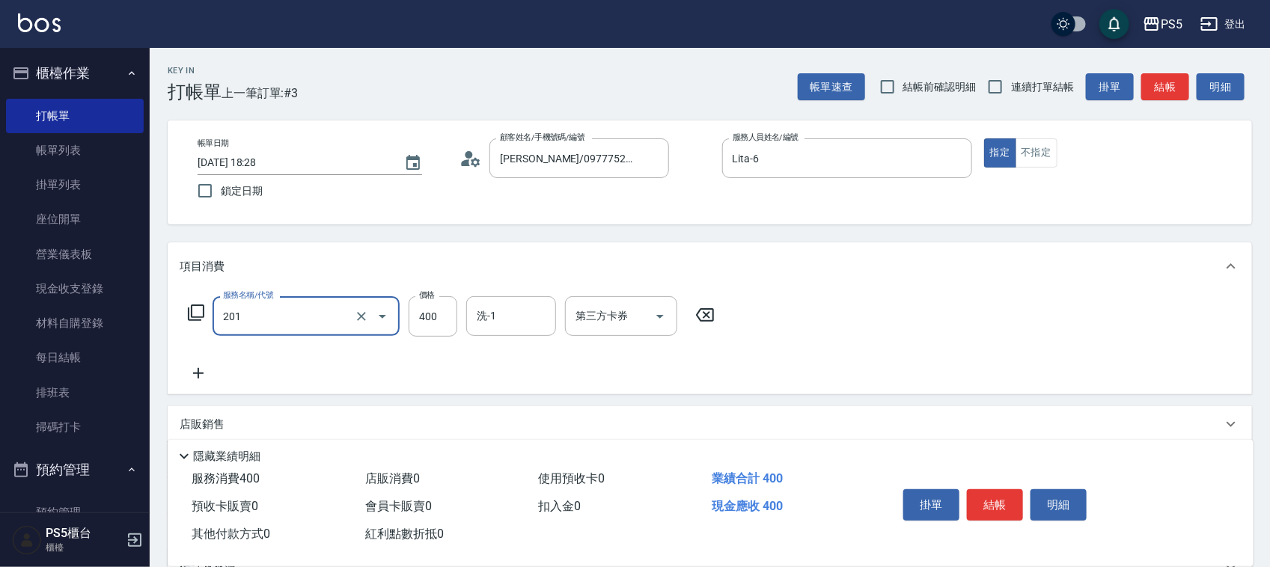
type input "洗剪400(201)"
type input "500"
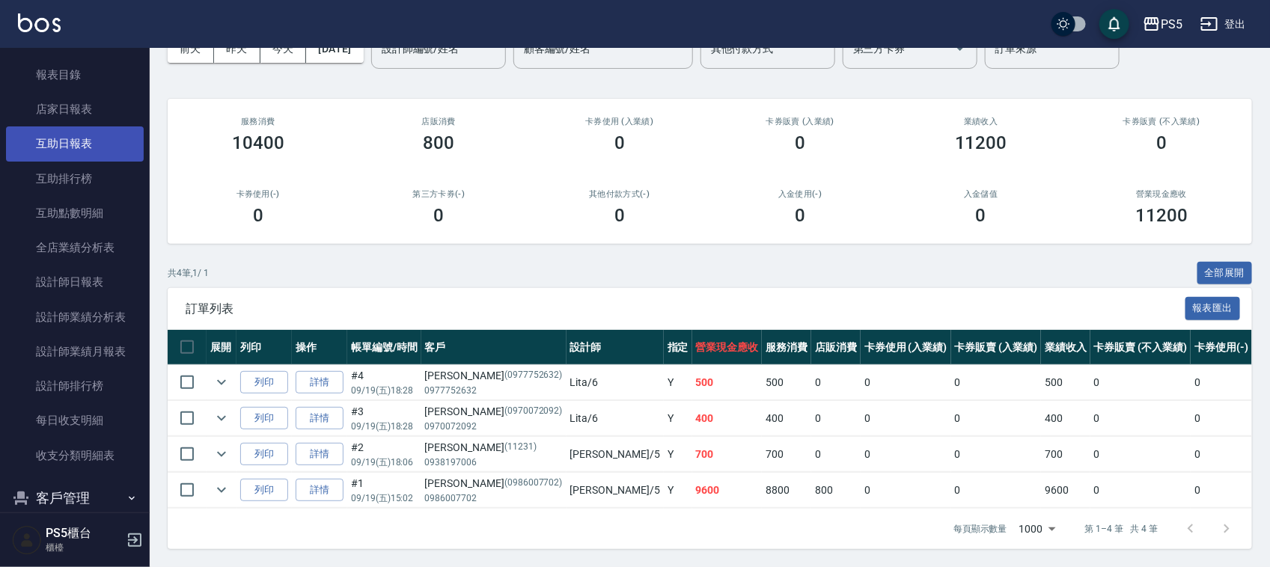
scroll to position [655, 0]
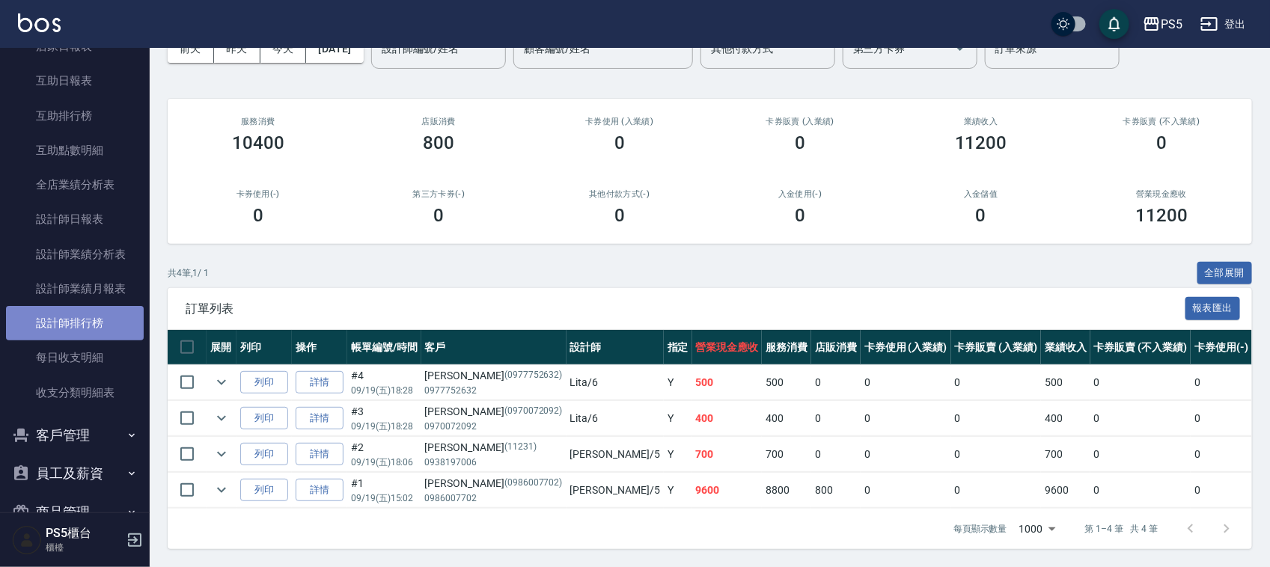
click at [106, 313] on link "設計師排行榜" at bounding box center [75, 323] width 138 height 34
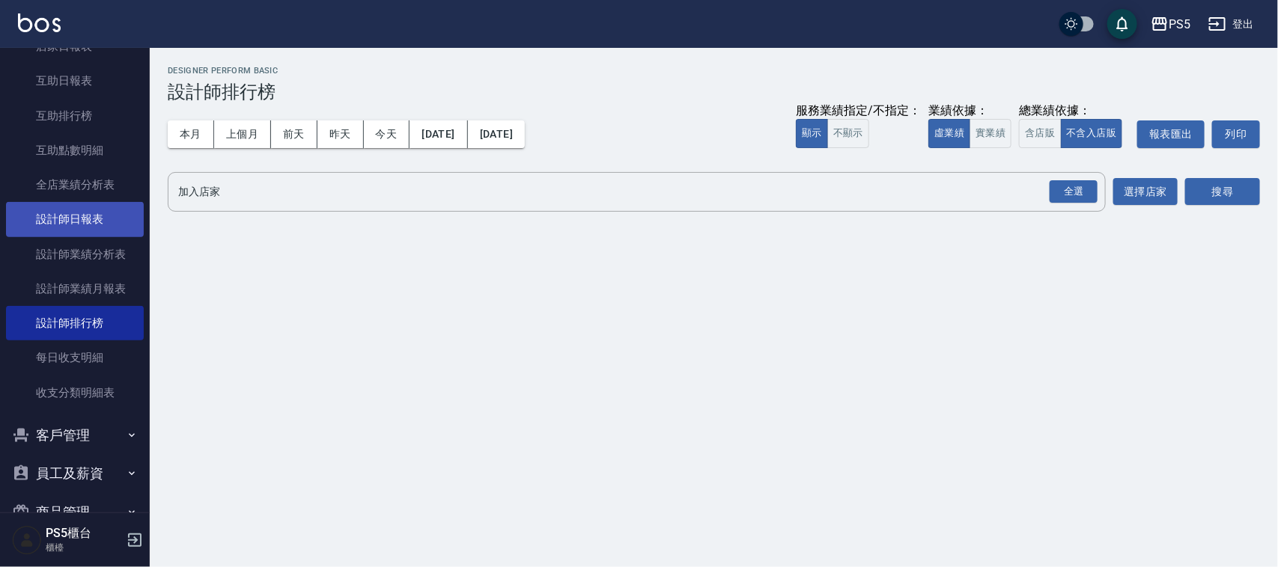
click at [85, 225] on link "設計師日報表" at bounding box center [75, 219] width 138 height 34
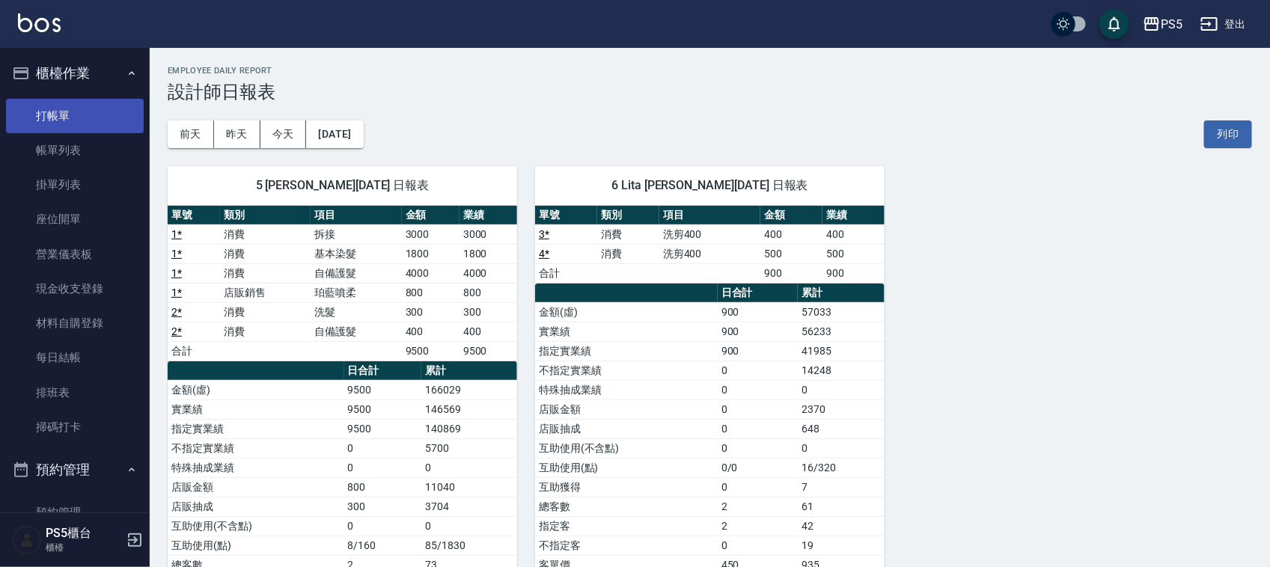
click at [64, 114] on link "打帳單" at bounding box center [75, 116] width 138 height 34
